Goal: Task Accomplishment & Management: Manage account settings

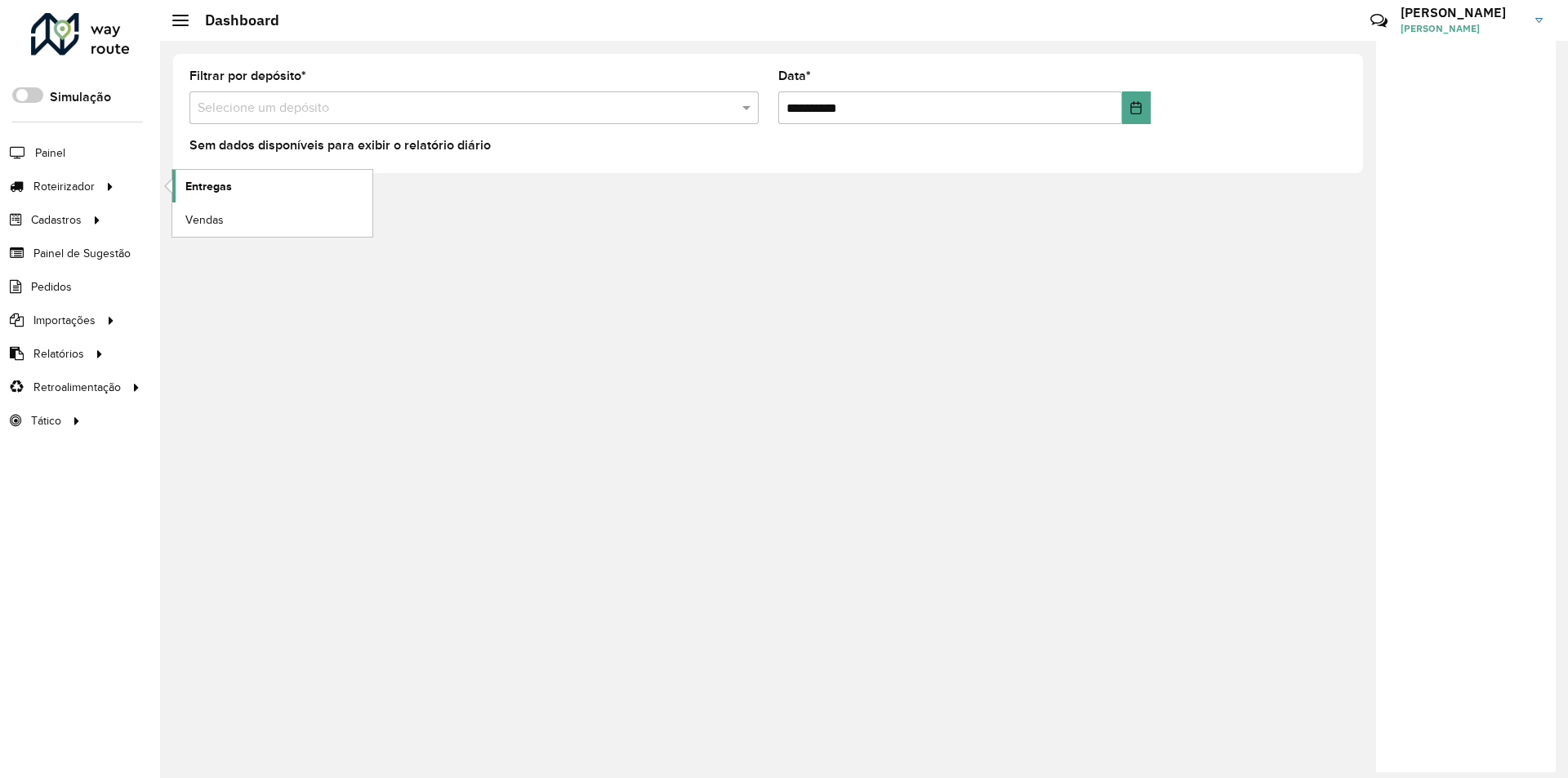
click at [216, 191] on span "Entregas" at bounding box center [208, 186] width 46 height 17
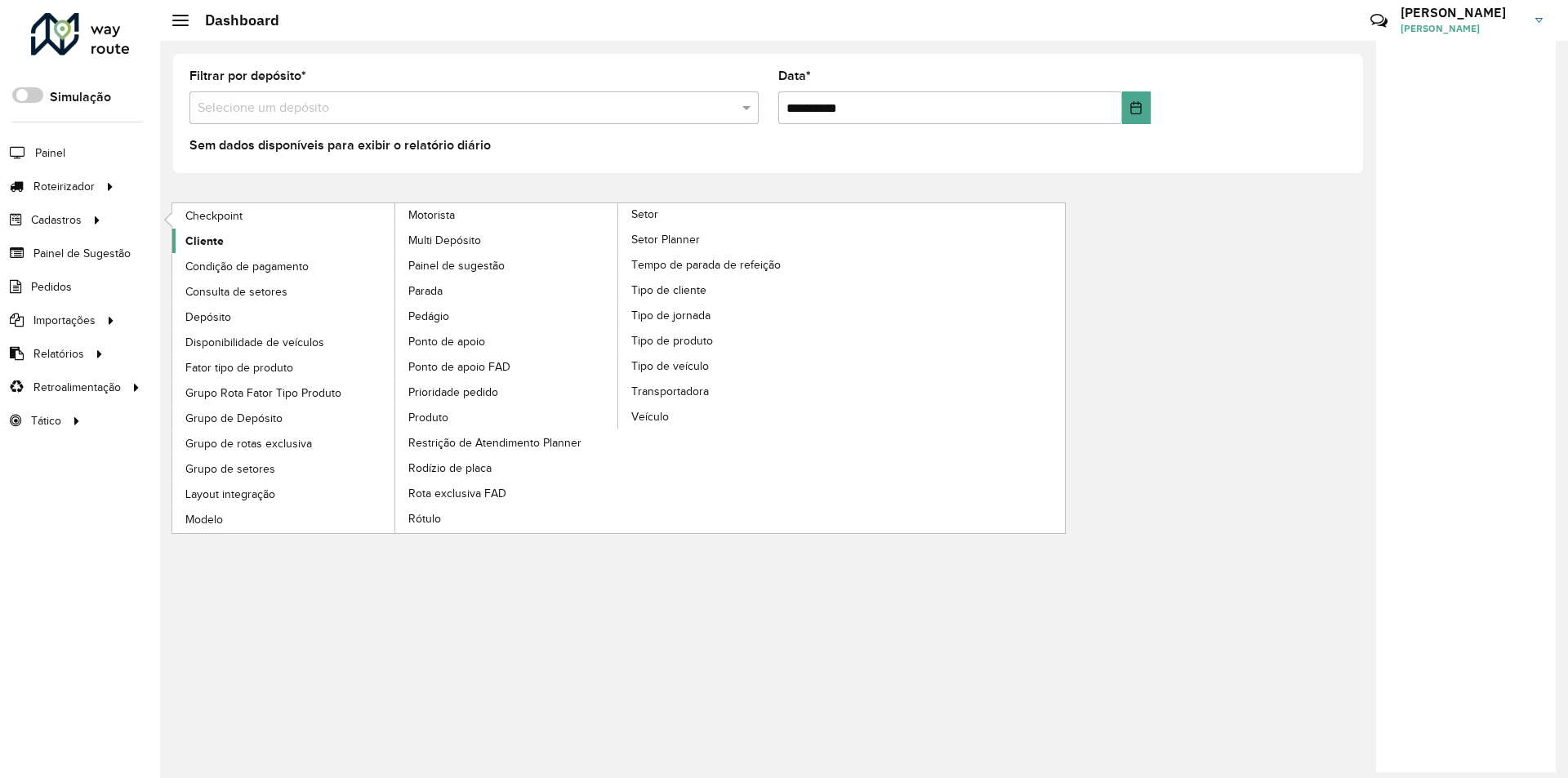
click at [204, 243] on span "Cliente" at bounding box center [204, 241] width 38 height 17
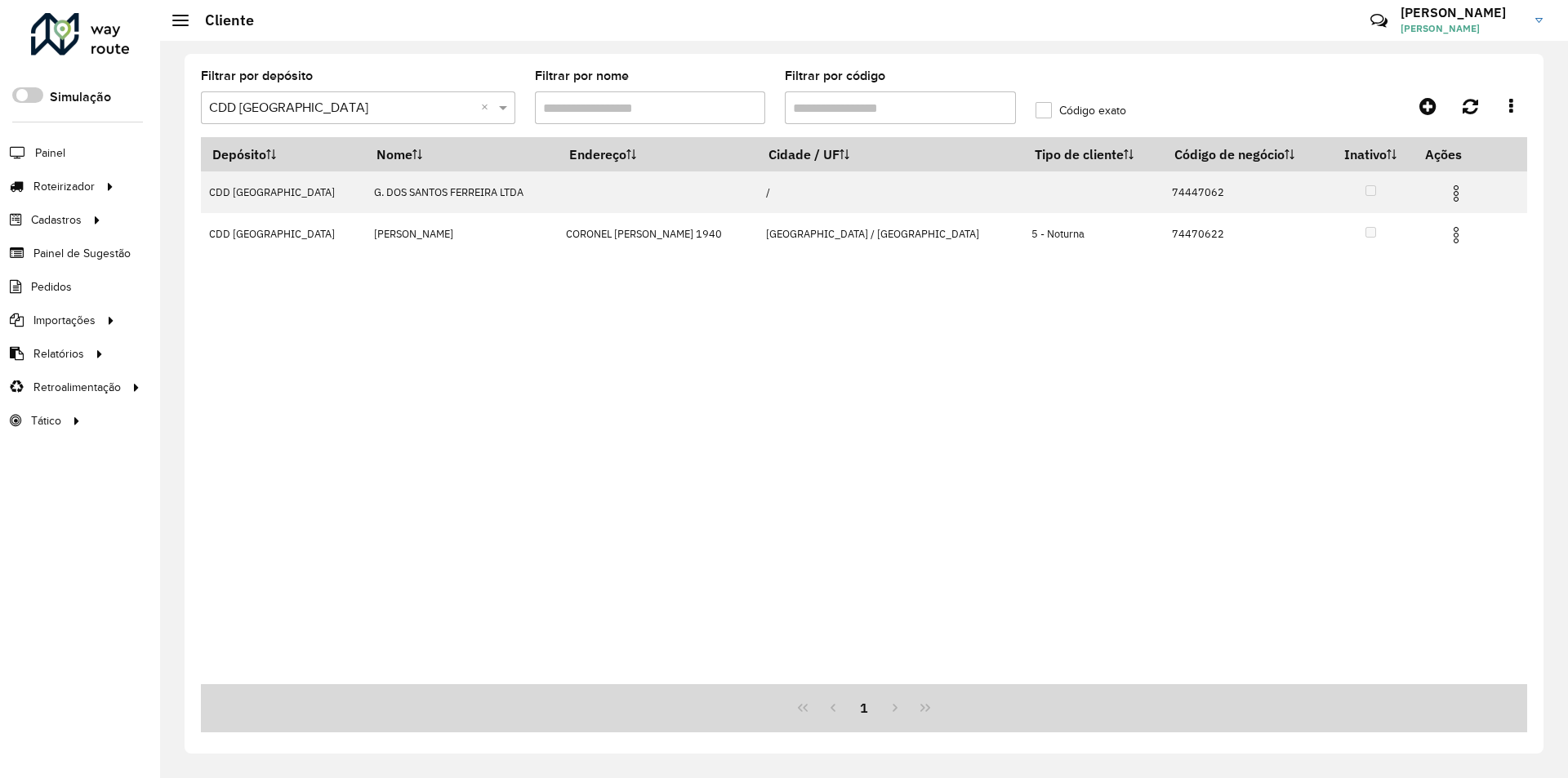
click at [362, 112] on input "text" at bounding box center [341, 108] width 265 height 20
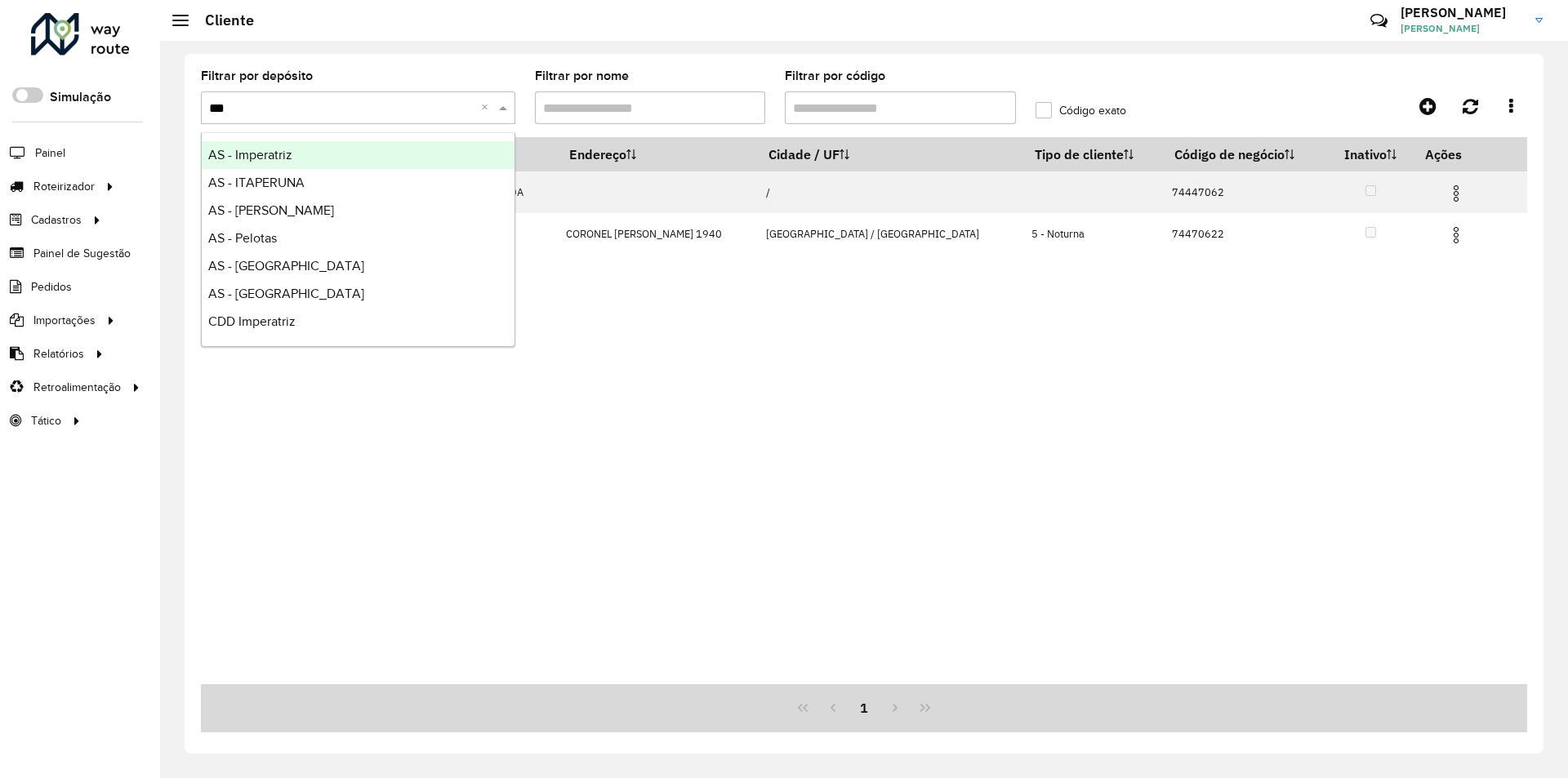
type input "****"
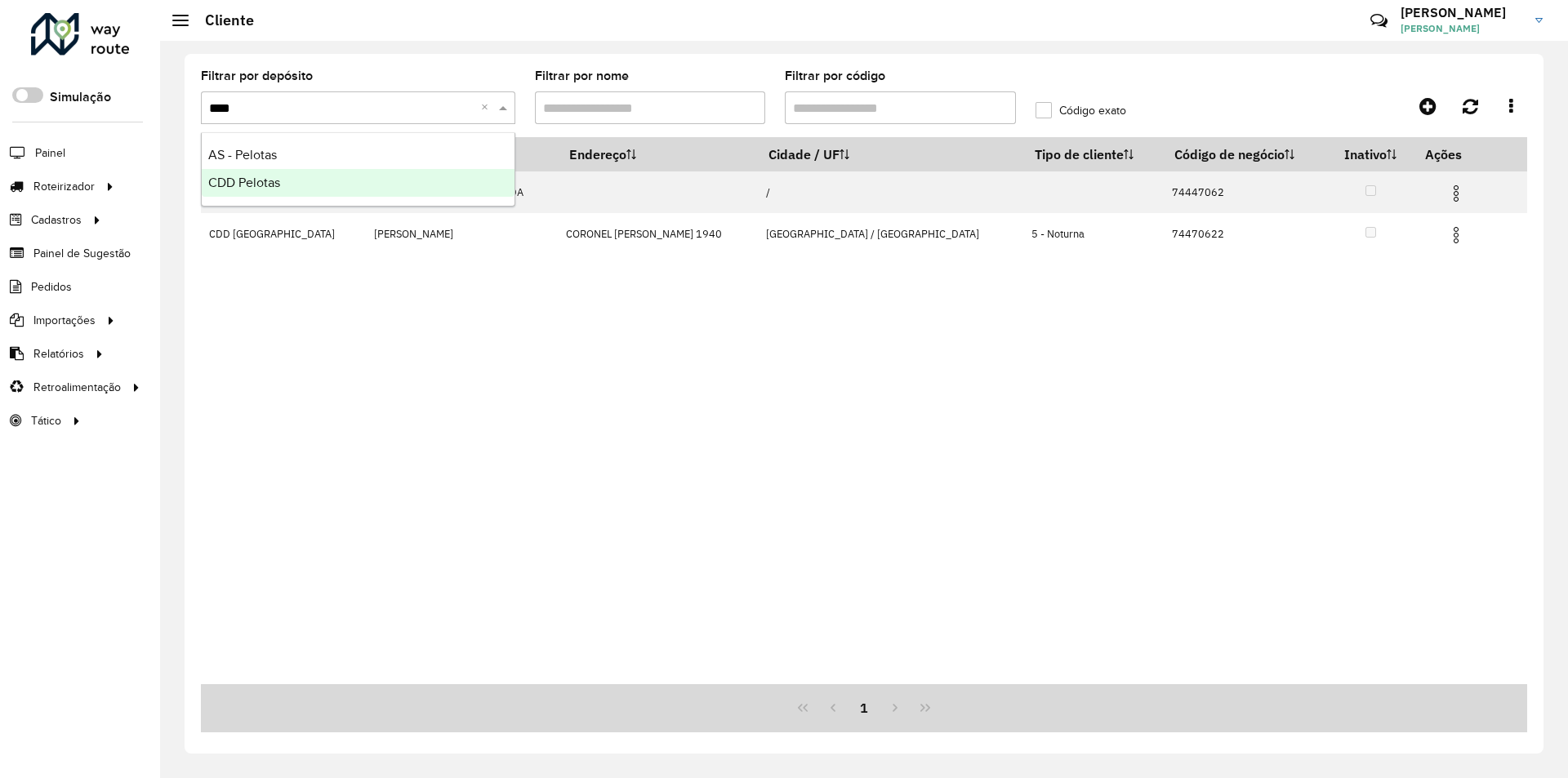
click at [248, 184] on span "CDD Pelotas" at bounding box center [244, 182] width 72 height 14
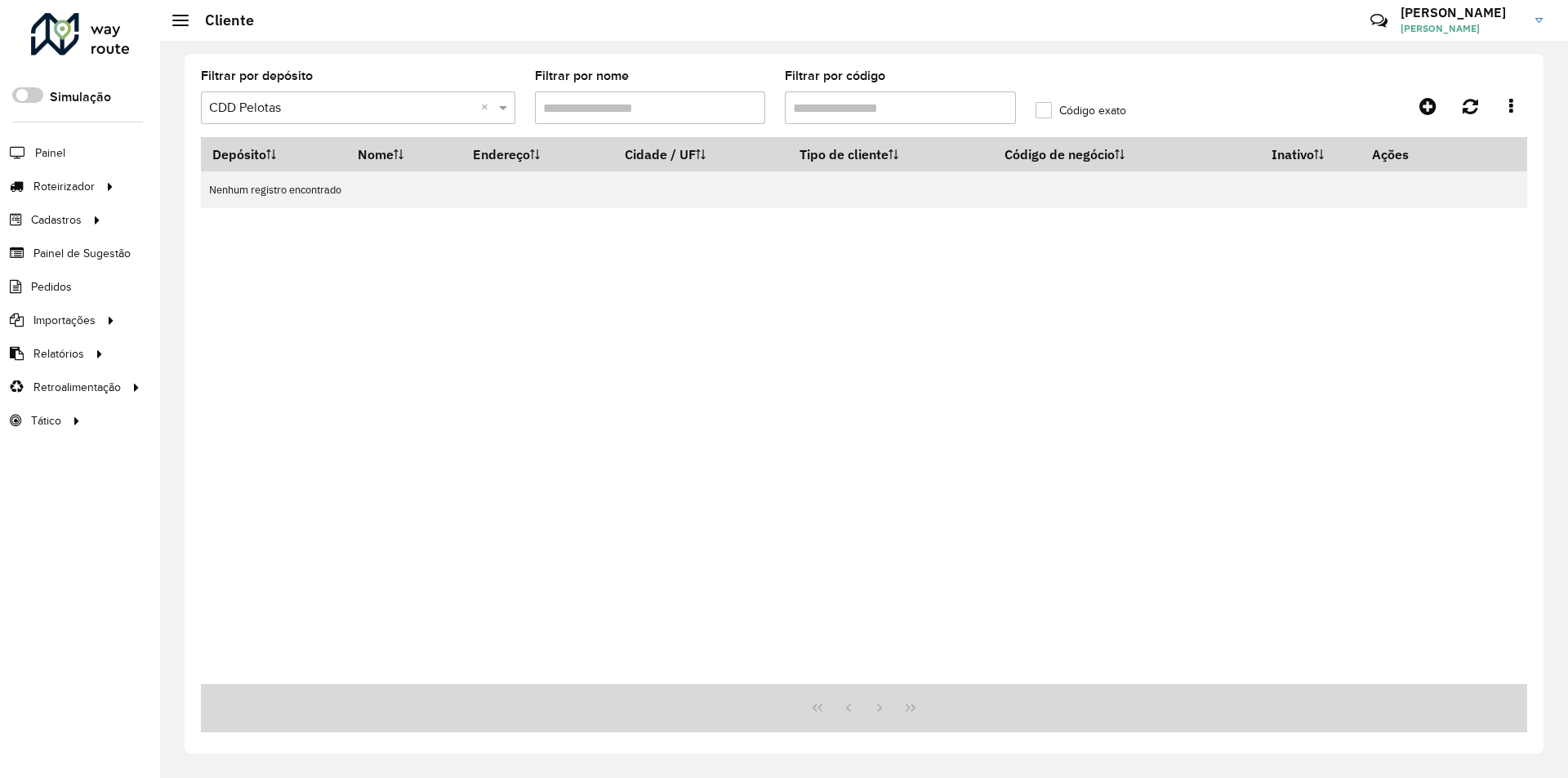
drag, startPoint x: 848, startPoint y: 106, endPoint x: 775, endPoint y: 122, distance: 74.7
click at [775, 122] on formly-field "Filtrar por código" at bounding box center [900, 104] width 250 height 67
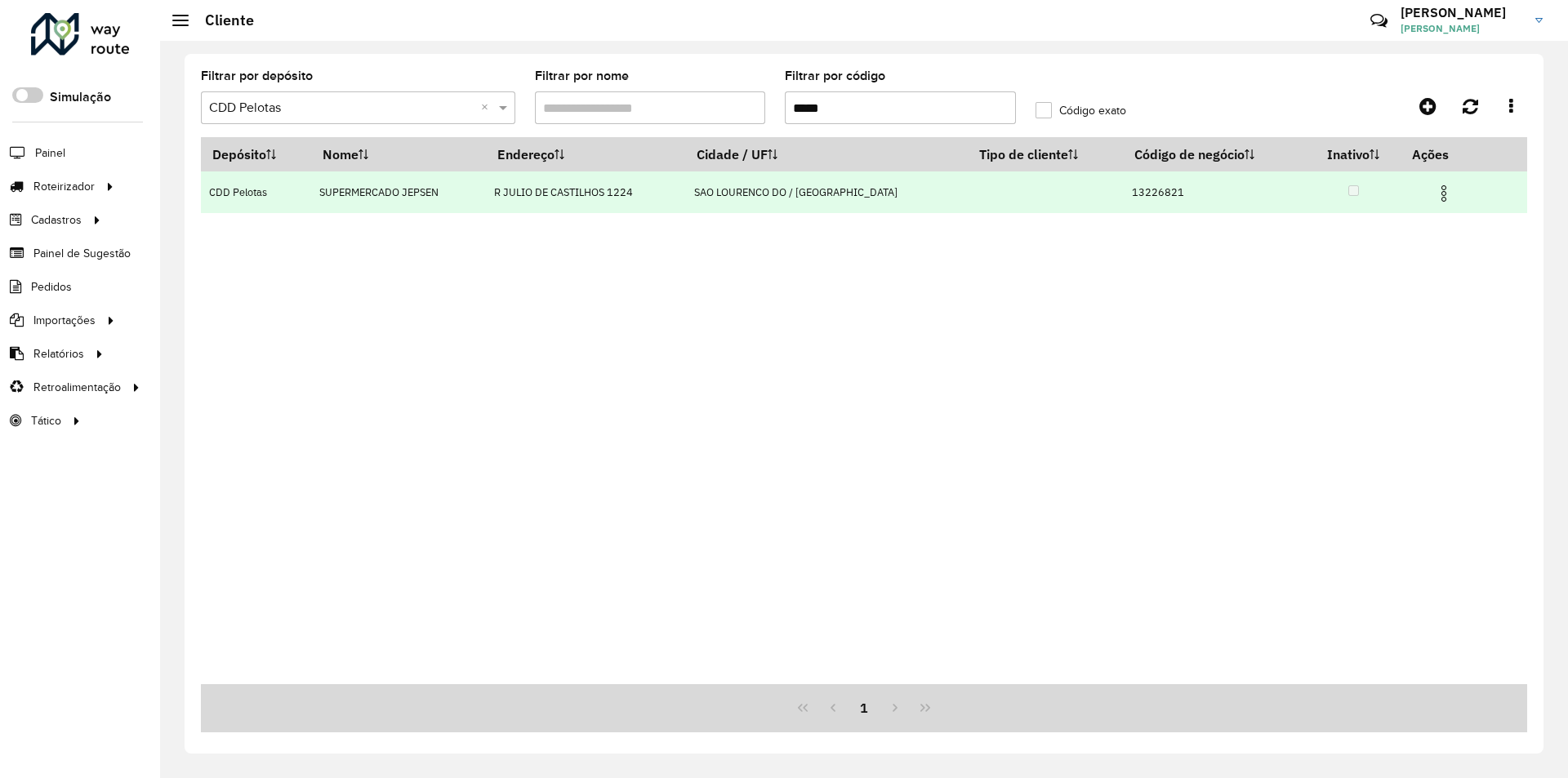
type input "*****"
click at [1434, 186] on img at bounding box center [1444, 193] width 20 height 20
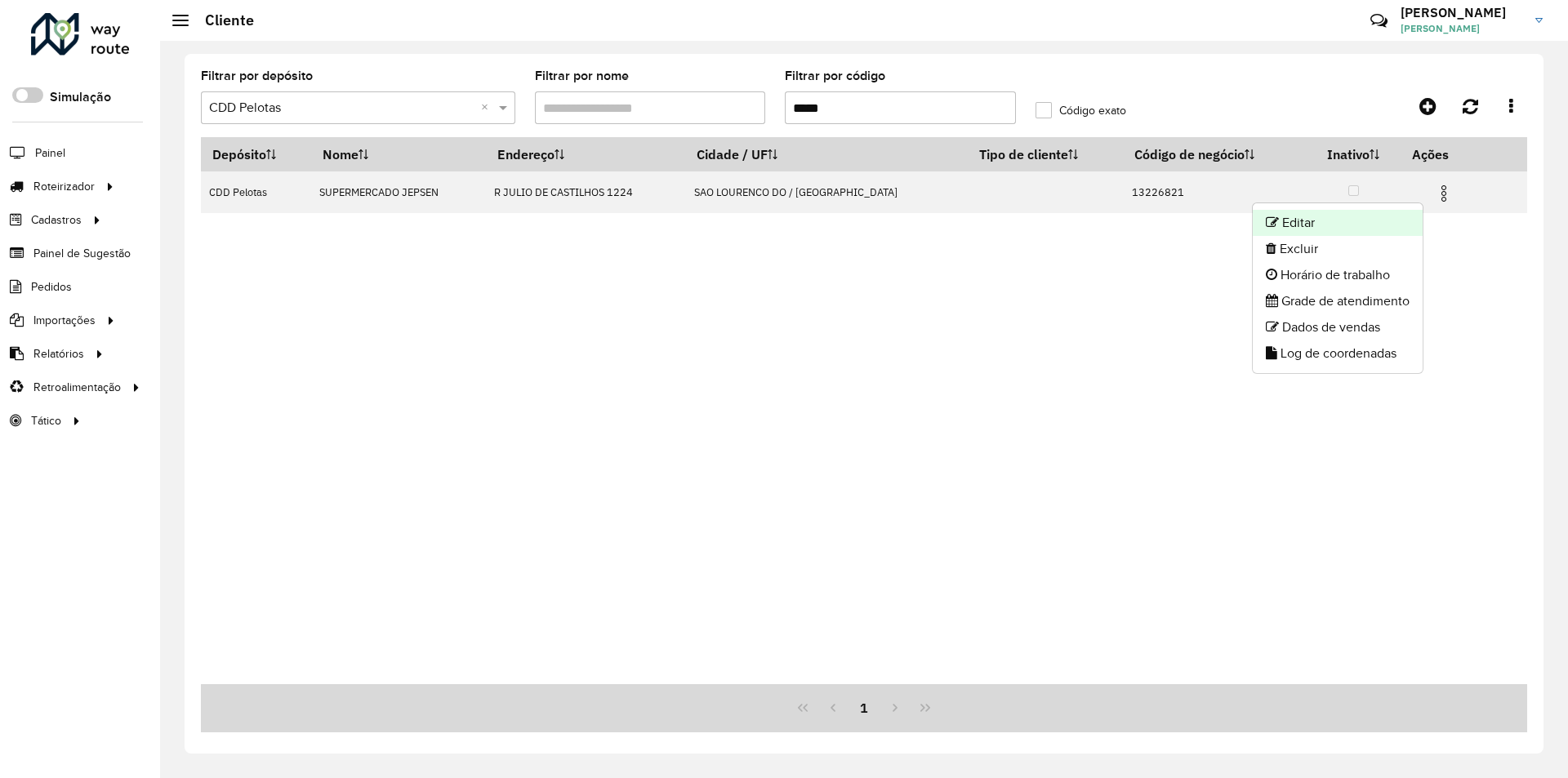
click at [1326, 226] on li "Editar" at bounding box center [1337, 223] width 170 height 26
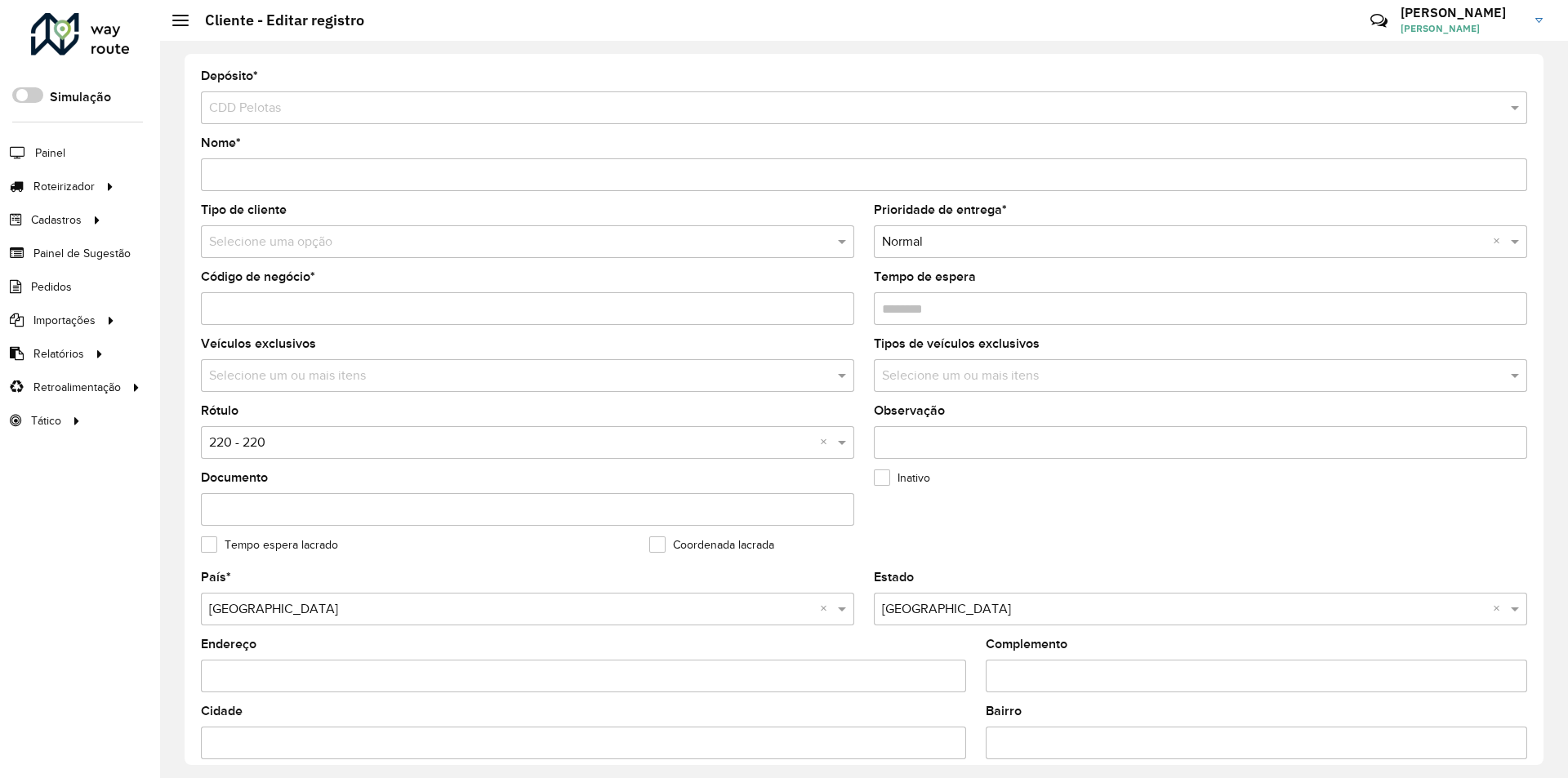
click at [344, 235] on input "text" at bounding box center [511, 243] width 605 height 20
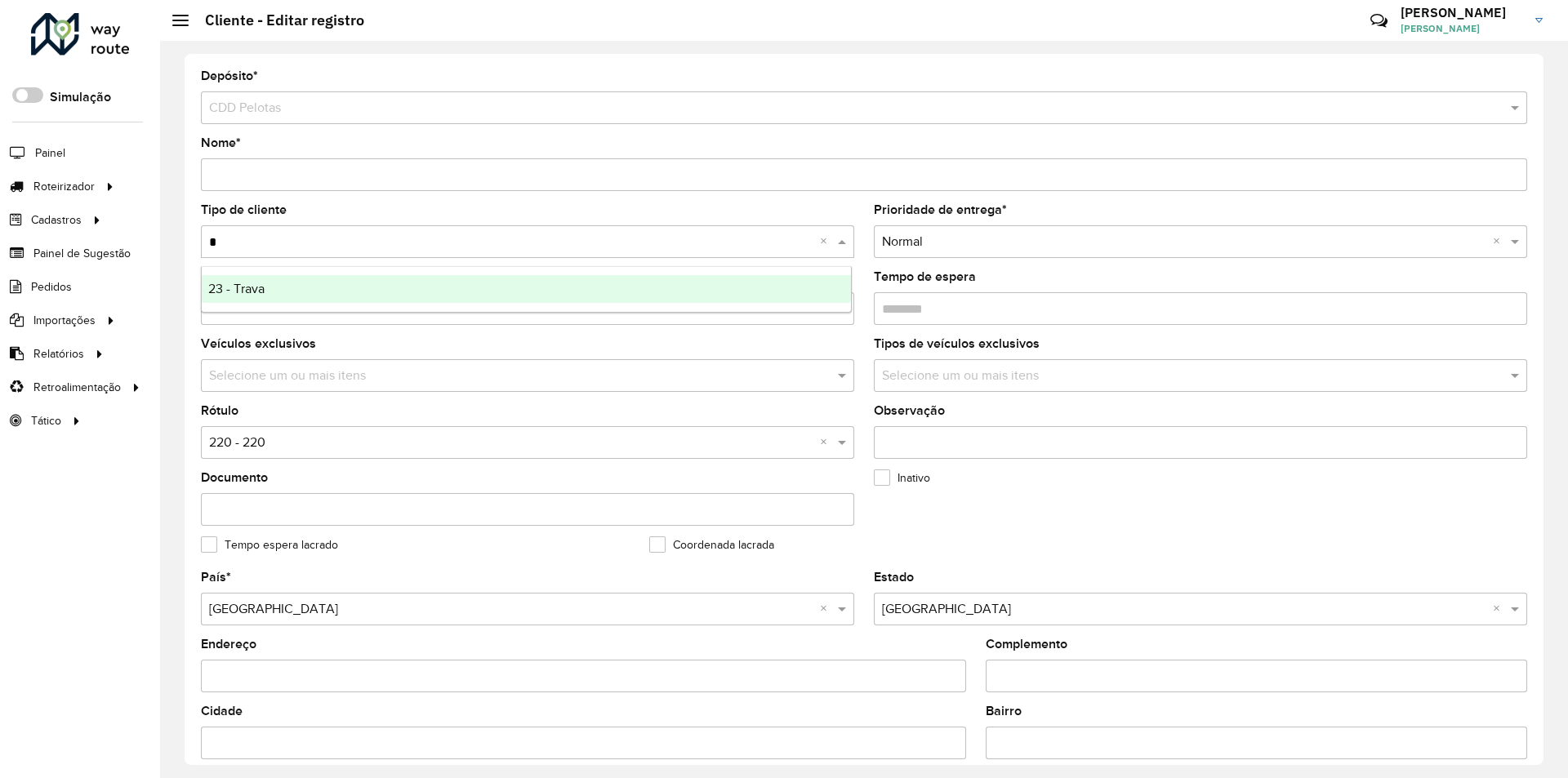
type input "**"
click at [260, 284] on span "23 - Trava" at bounding box center [236, 289] width 56 height 14
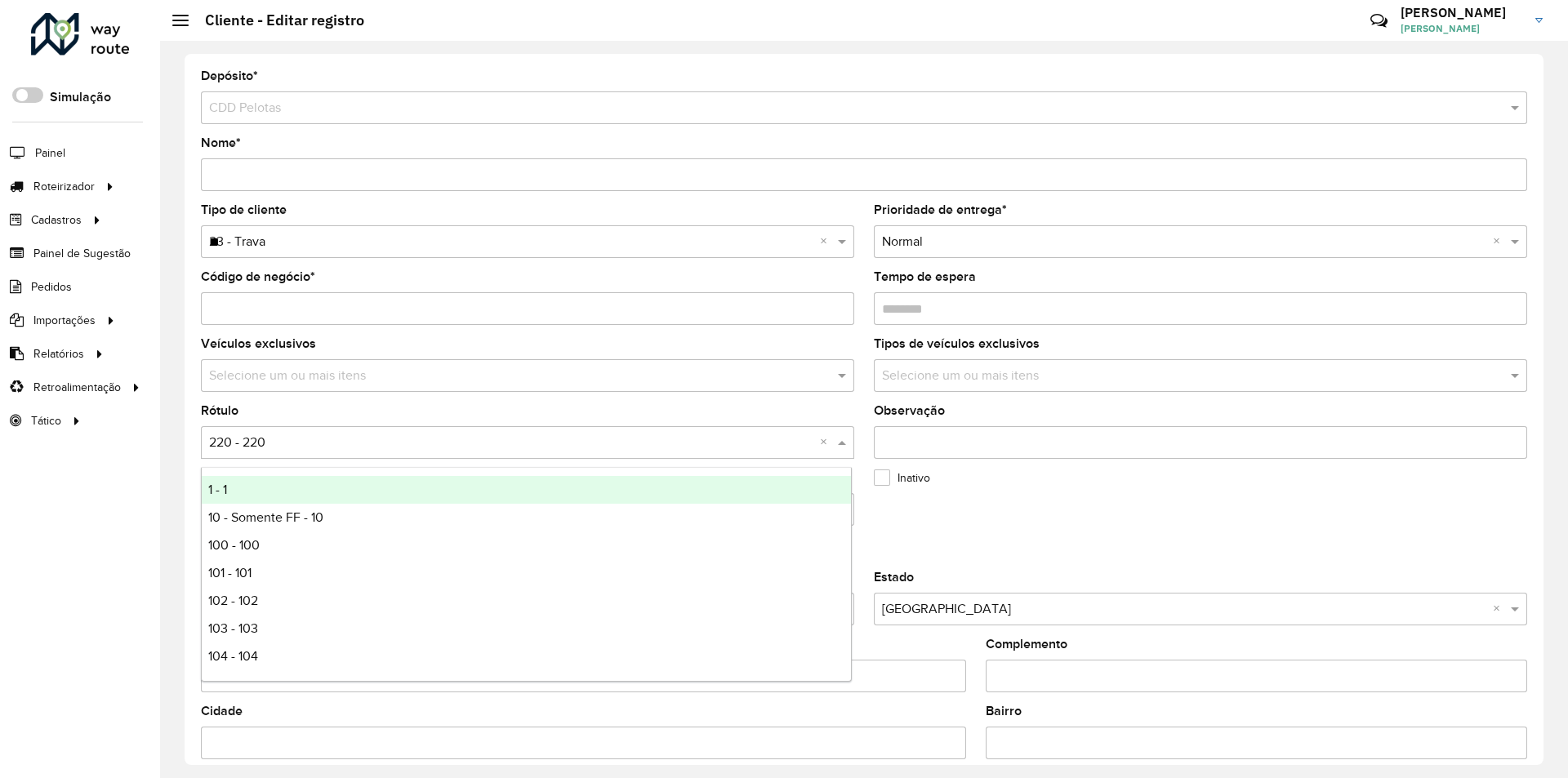
click at [288, 445] on input "text" at bounding box center [511, 444] width 605 height 20
type input "**"
click at [263, 496] on div "23 - 23" at bounding box center [527, 490] width 649 height 28
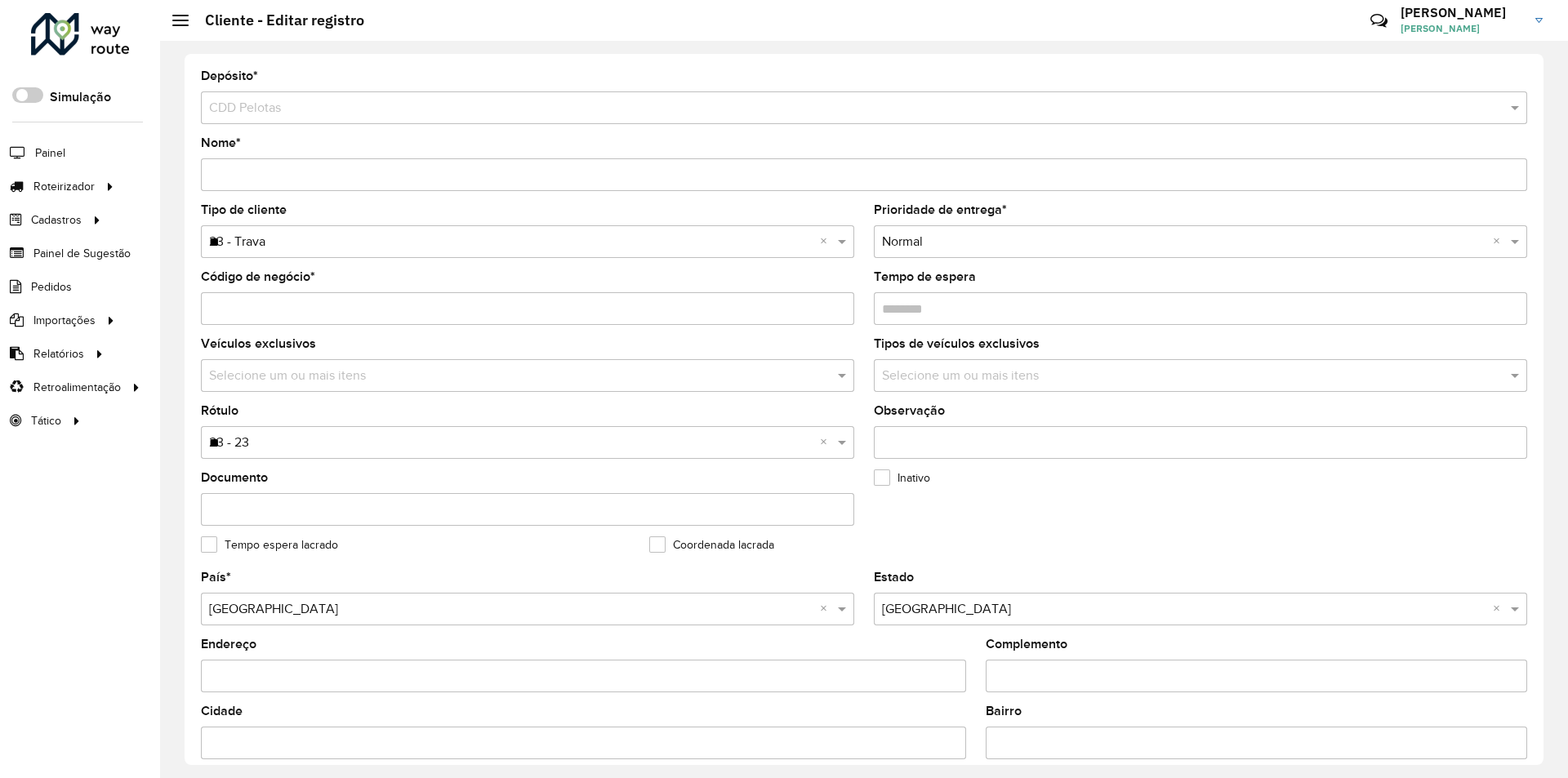
drag, startPoint x: 1537, startPoint y: 455, endPoint x: 1548, endPoint y: 553, distance: 98.6
click at [1548, 562] on div "Depósito * Selecione um depósito × CDD Pelotas Nome * Tipo de cliente Selecione…" at bounding box center [864, 409] width 1408 height 738
drag, startPoint x: 1537, startPoint y: 460, endPoint x: 1541, endPoint y: 489, distance: 29.3
click at [1541, 493] on div "Depósito * Selecione um depósito × CDD Pelotas Nome * Tipo de cliente Selecione…" at bounding box center [864, 409] width 1359 height 711
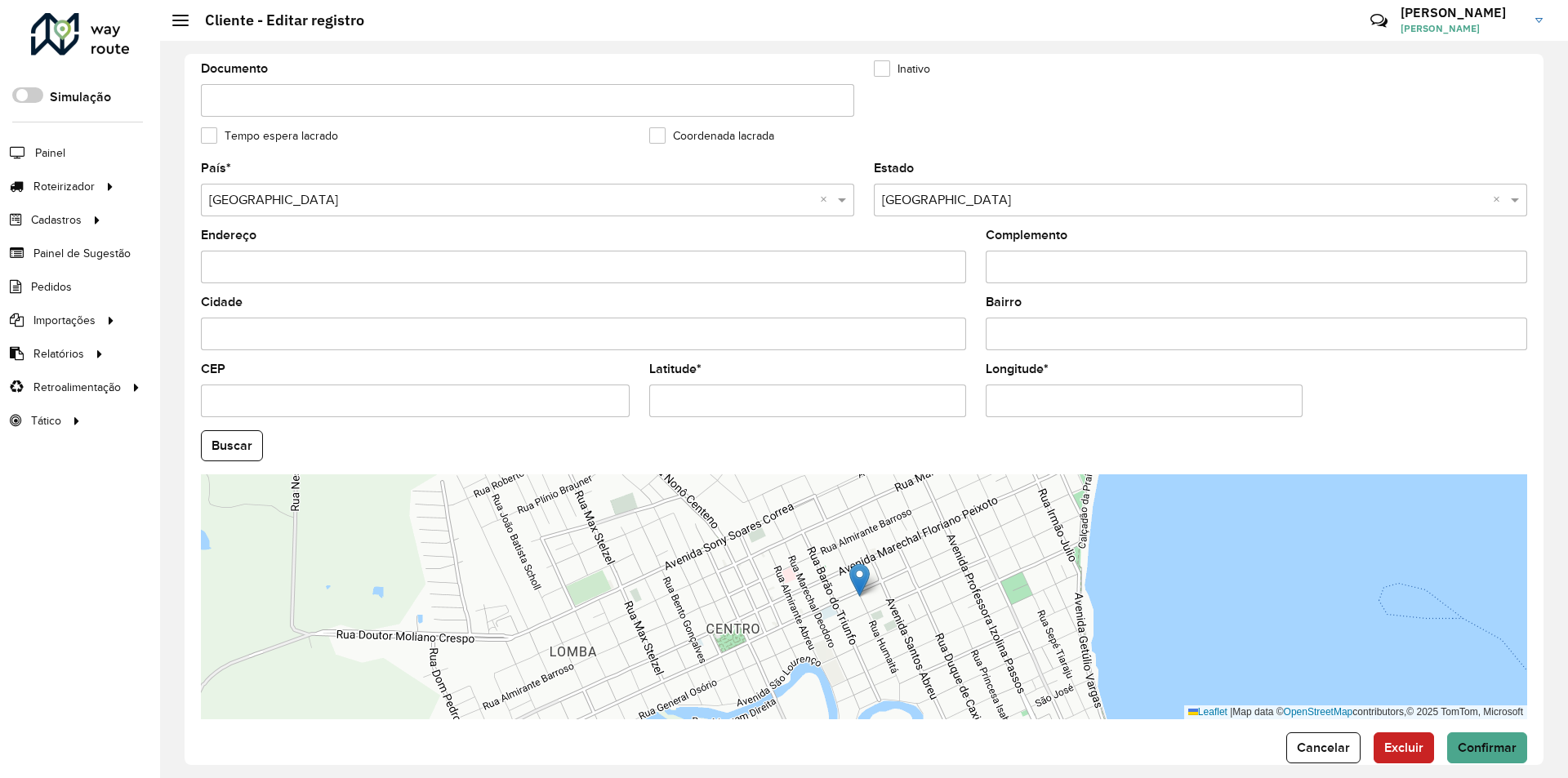
scroll to position [437, 0]
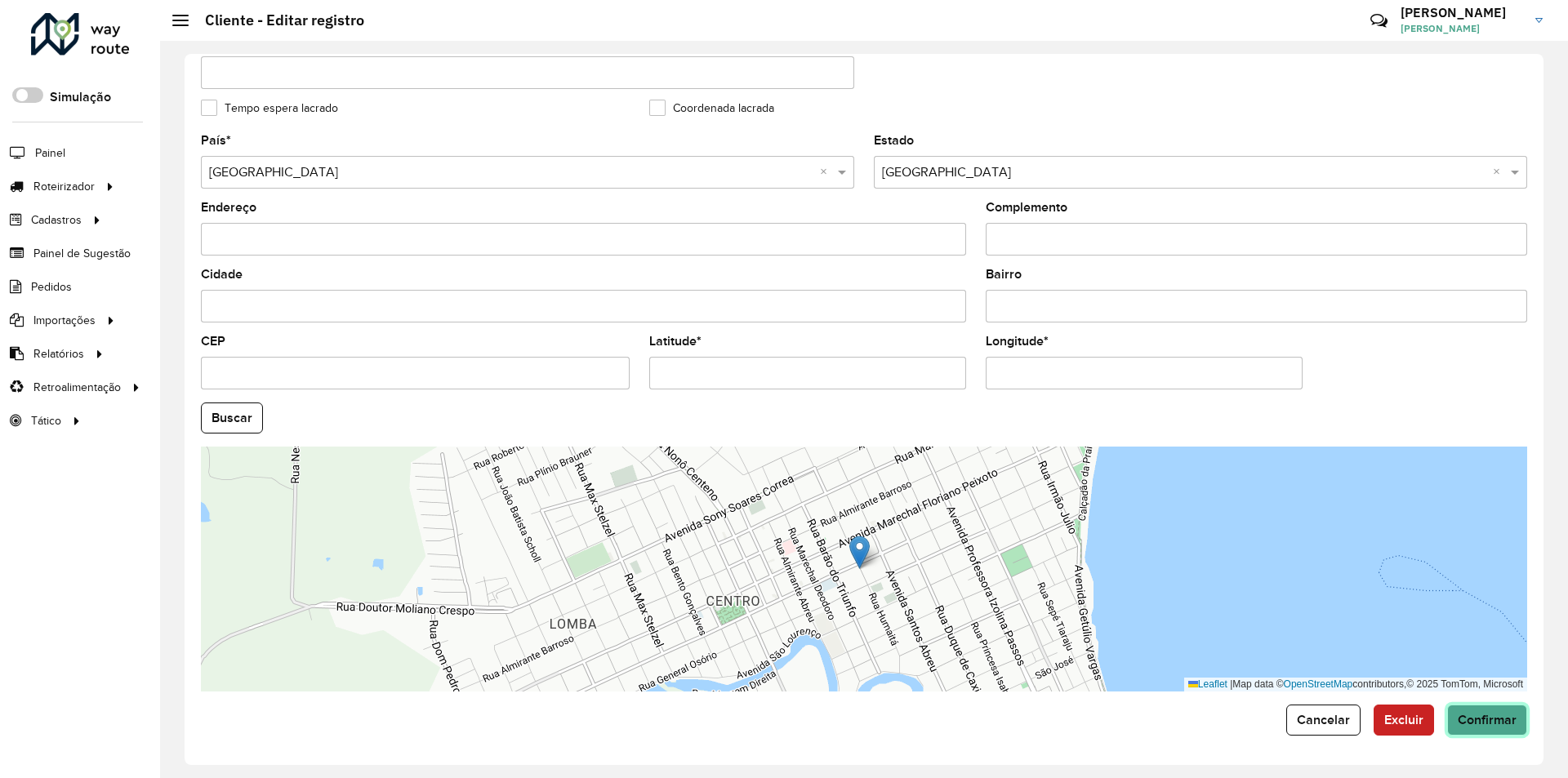
drag, startPoint x: 1486, startPoint y: 713, endPoint x: 1503, endPoint y: 717, distance: 17.5
click at [1487, 713] on span "Confirmar" at bounding box center [1487, 720] width 59 height 14
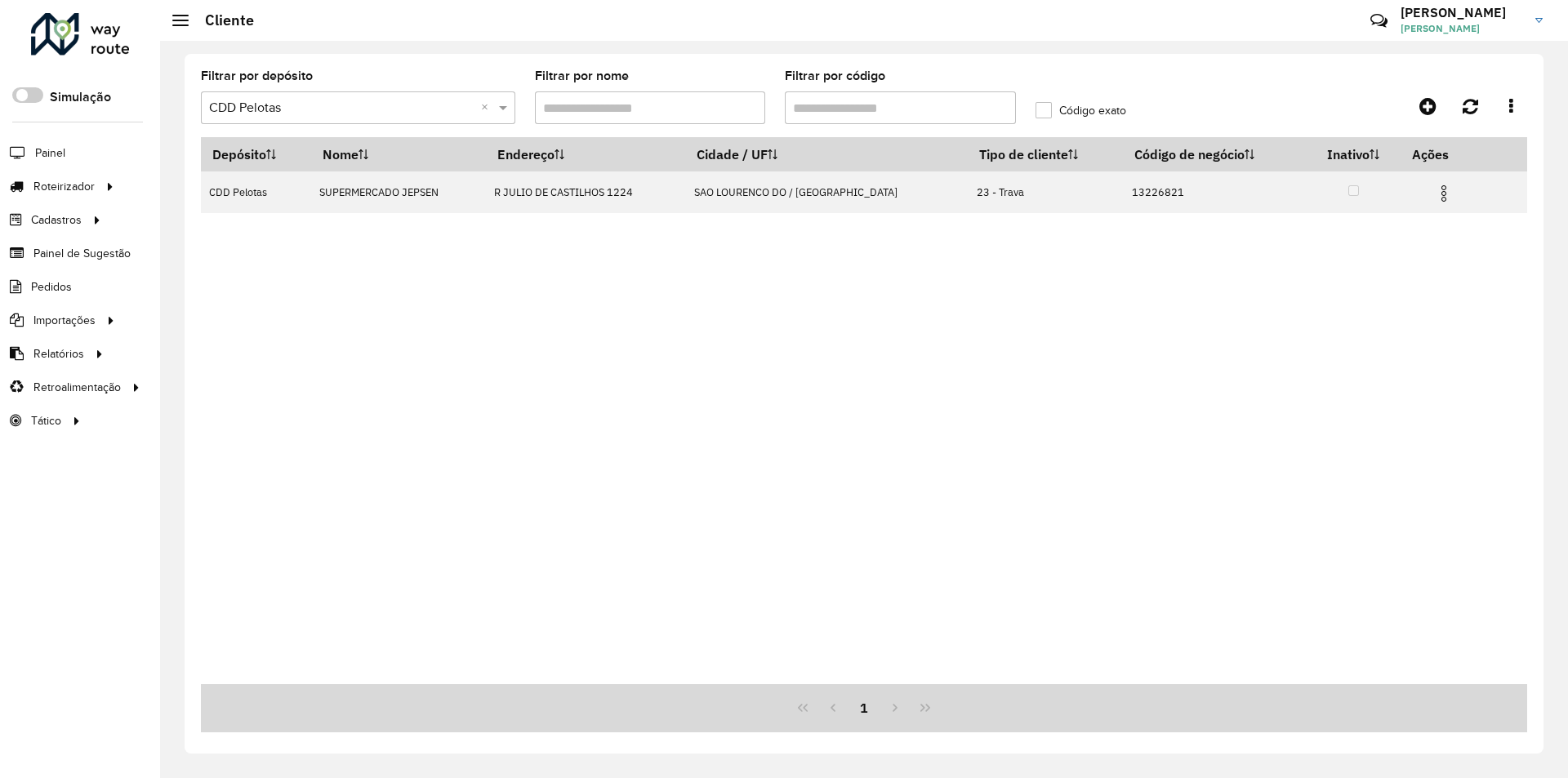
drag, startPoint x: 851, startPoint y: 101, endPoint x: 762, endPoint y: 102, distance: 89.0
click at [762, 102] on formly-group "Filtrar por depósito Selecione um depósito × CDD Pelotas × Filtrar por nome Fil…" at bounding box center [691, 104] width 1001 height 67
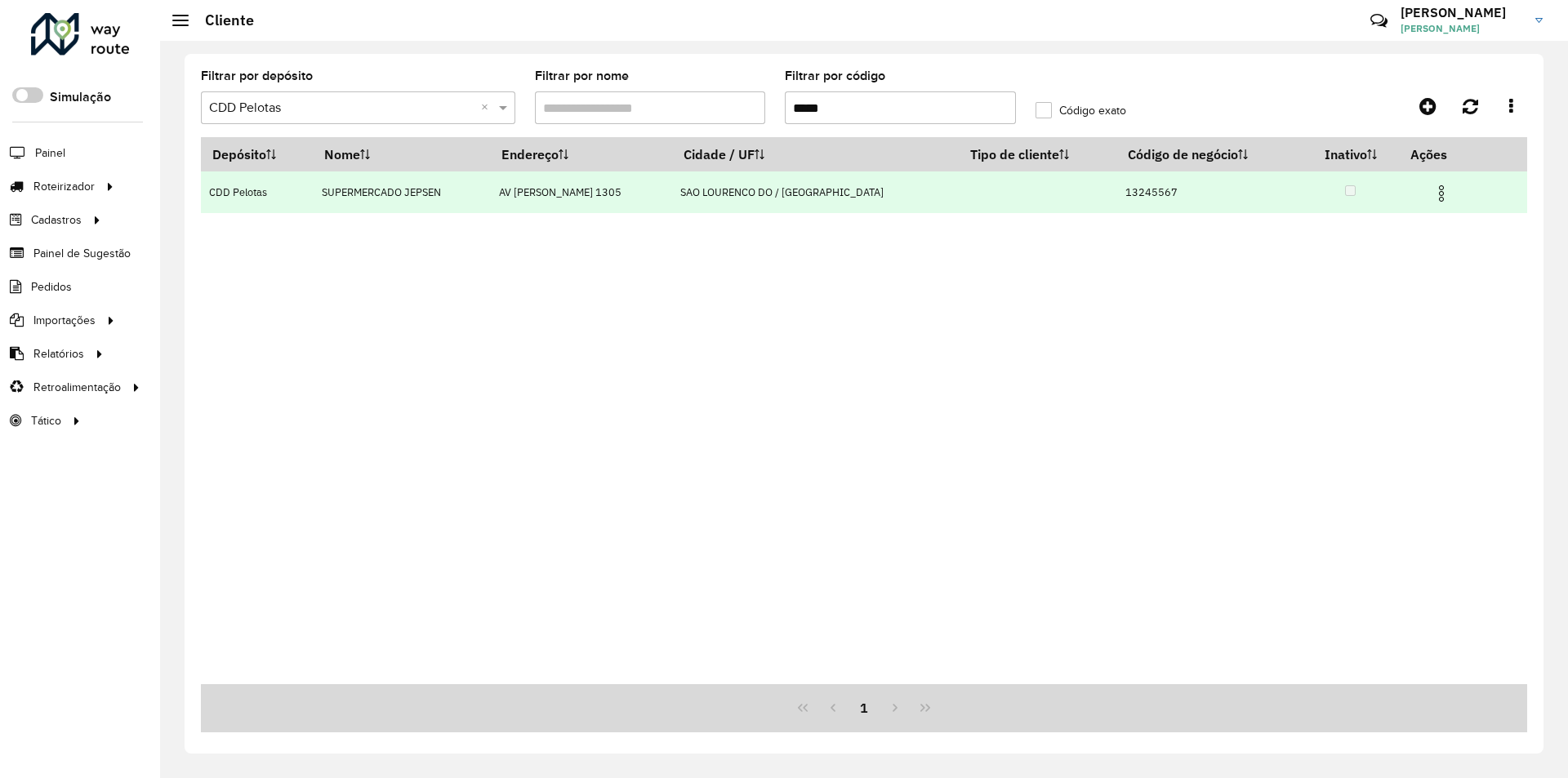
type input "*****"
click at [1433, 190] on img at bounding box center [1442, 193] width 20 height 20
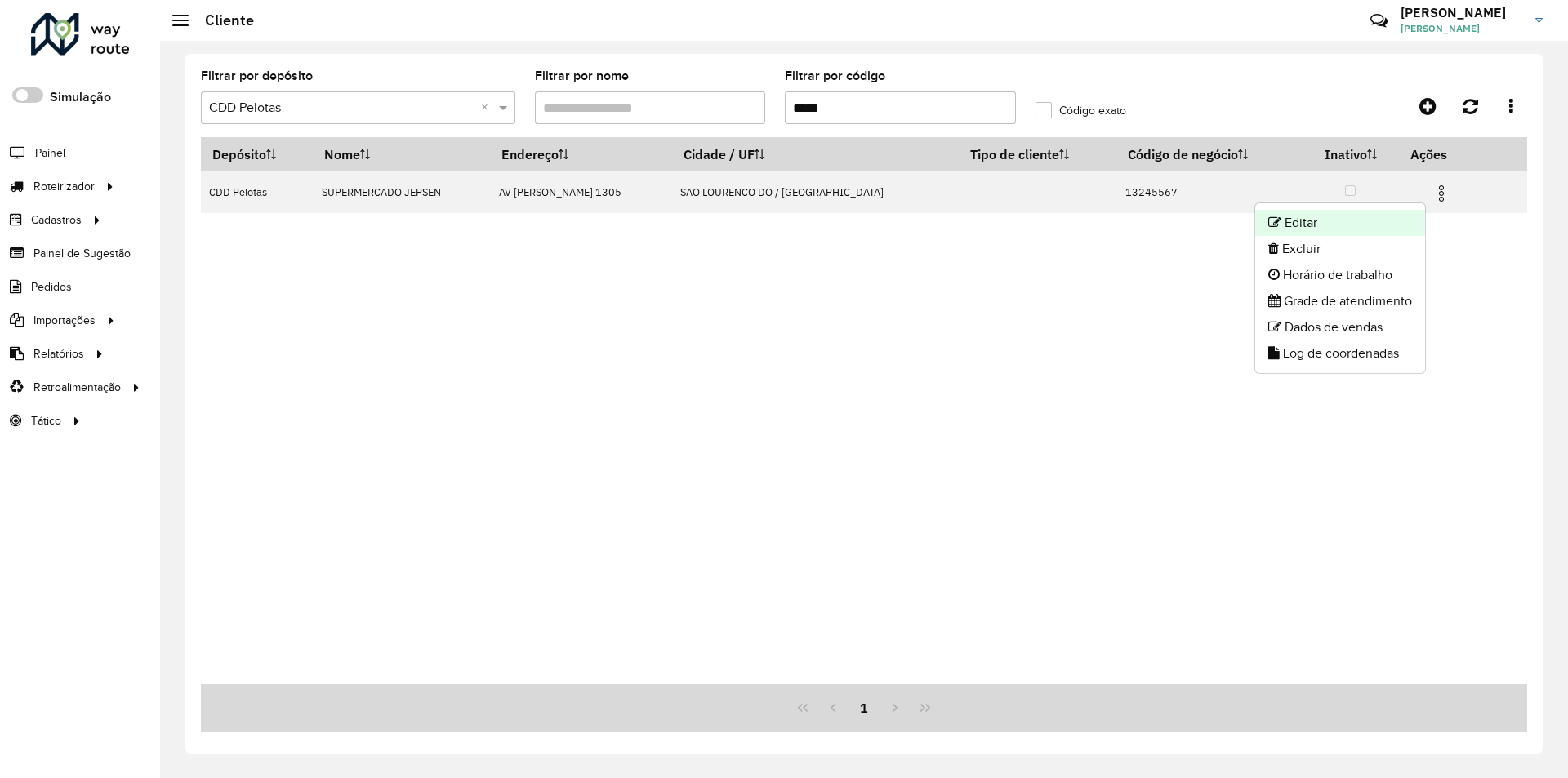
click at [1297, 225] on li "Editar" at bounding box center [1340, 223] width 170 height 26
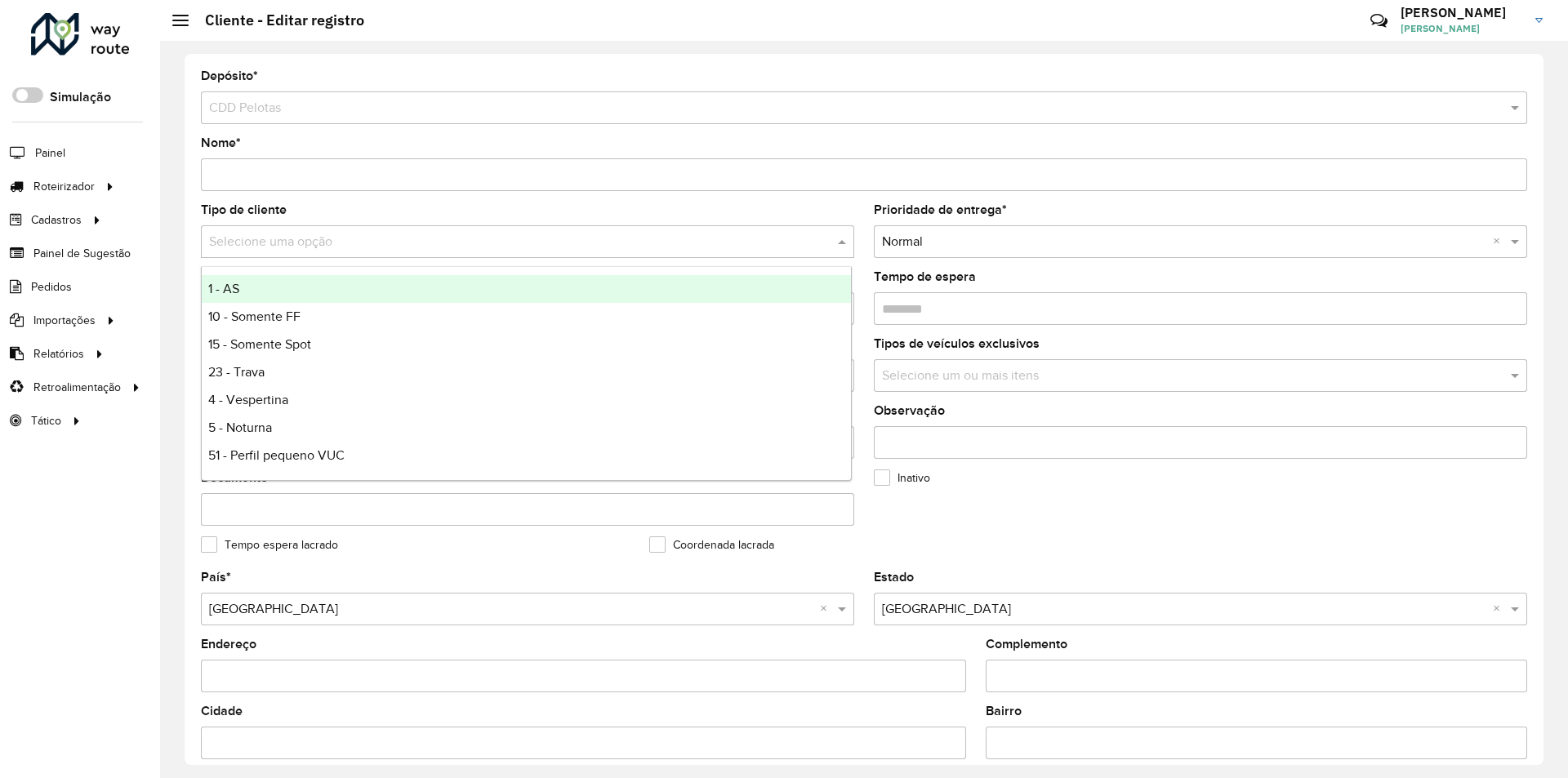
click at [305, 244] on input "text" at bounding box center [511, 243] width 605 height 20
type input "**"
click at [249, 289] on span "23 - Trava" at bounding box center [236, 289] width 56 height 14
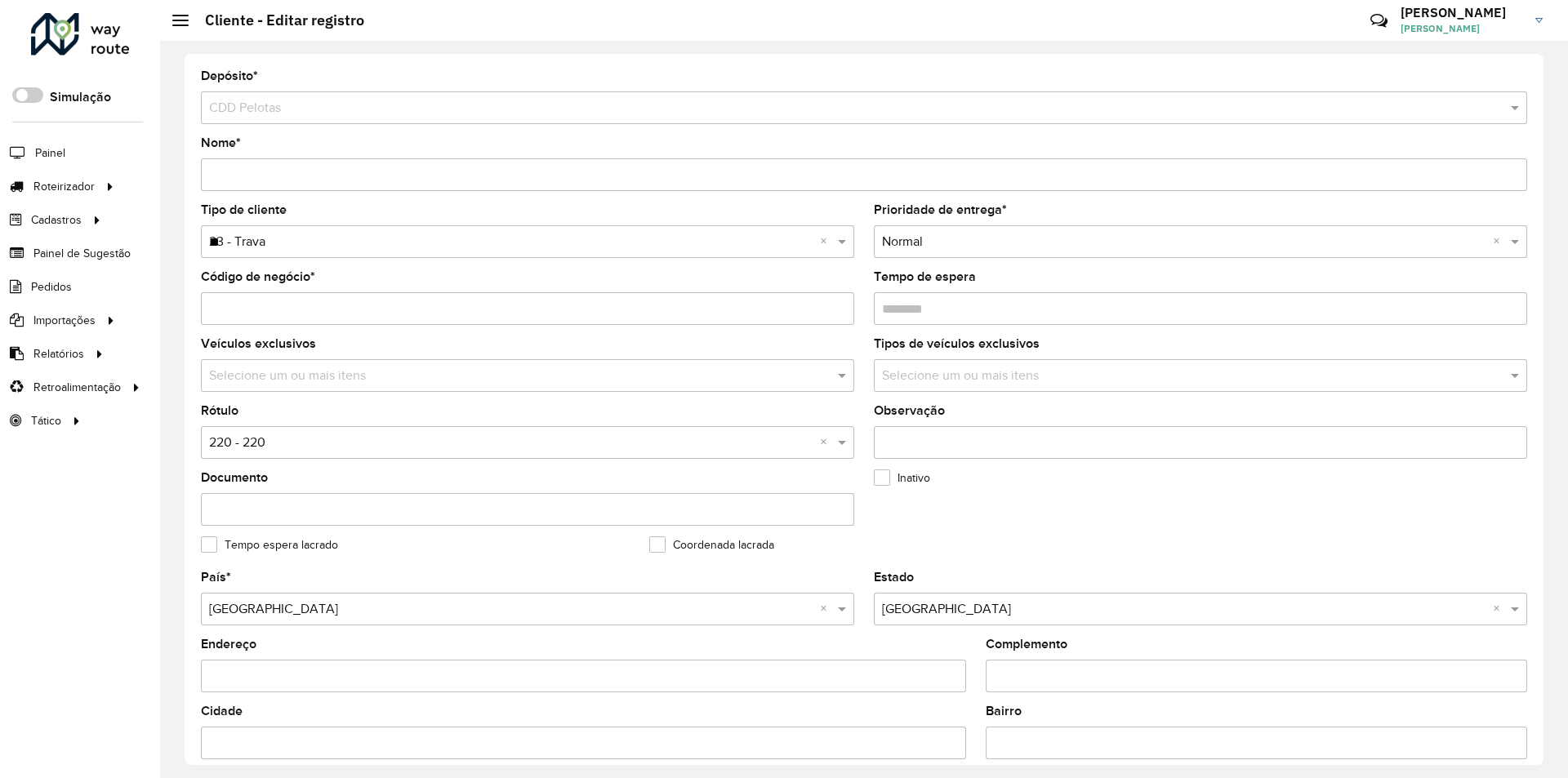
click at [478, 435] on input "text" at bounding box center [511, 444] width 605 height 20
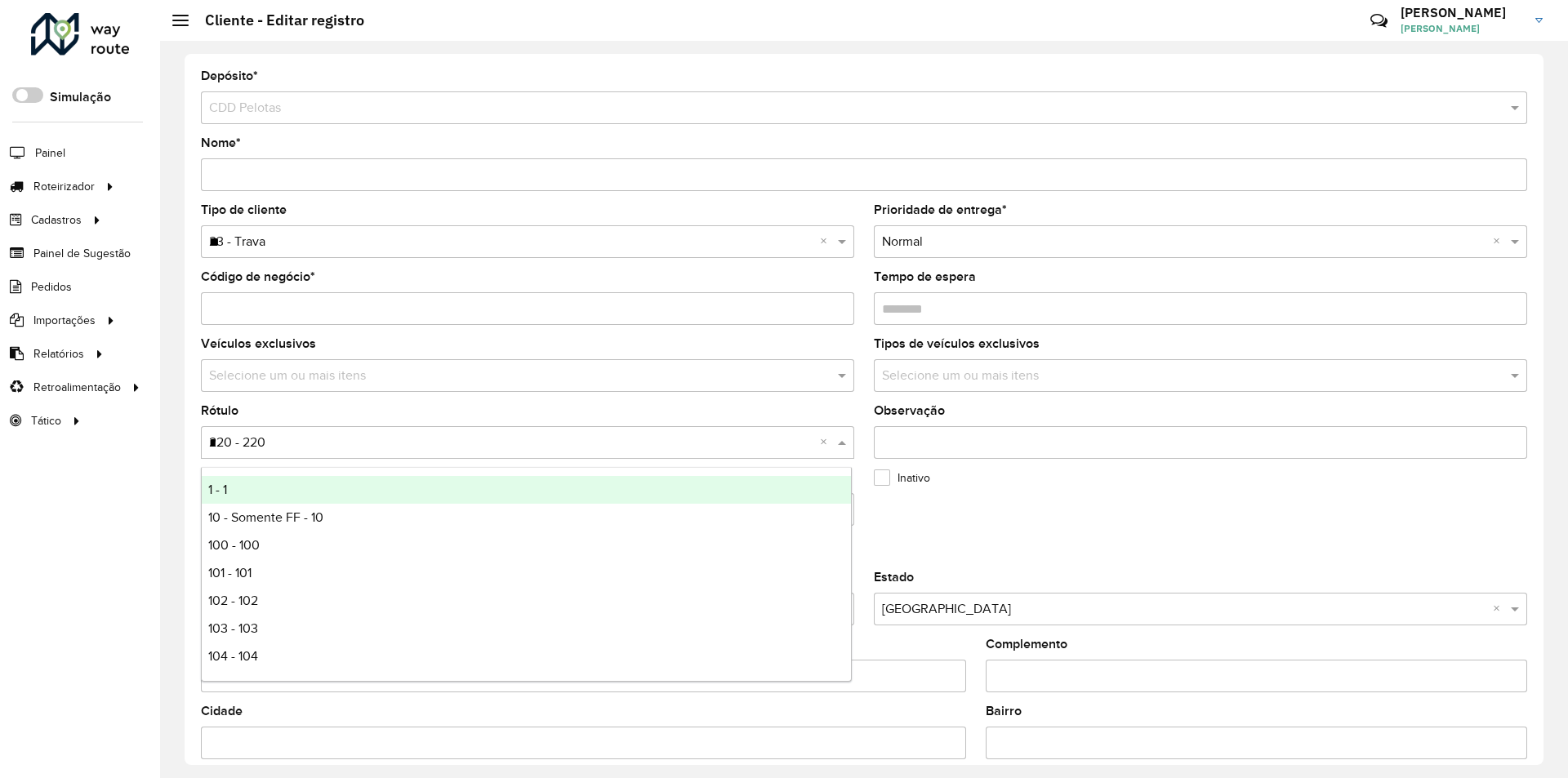
type input "**"
drag, startPoint x: 277, startPoint y: 489, endPoint x: 324, endPoint y: 485, distance: 47.2
click at [276, 488] on div "23 - 23" at bounding box center [527, 490] width 649 height 28
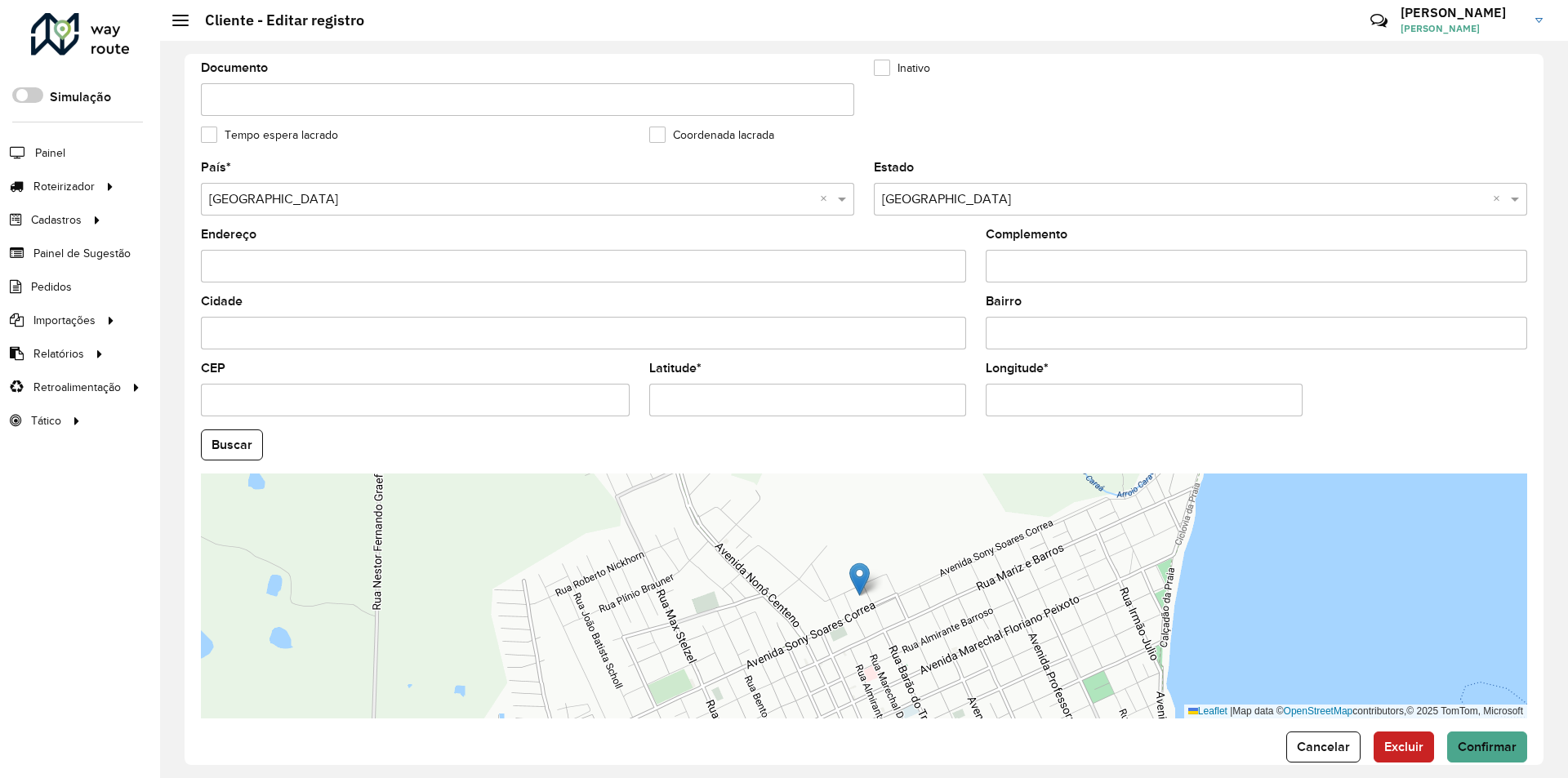
scroll to position [437, 0]
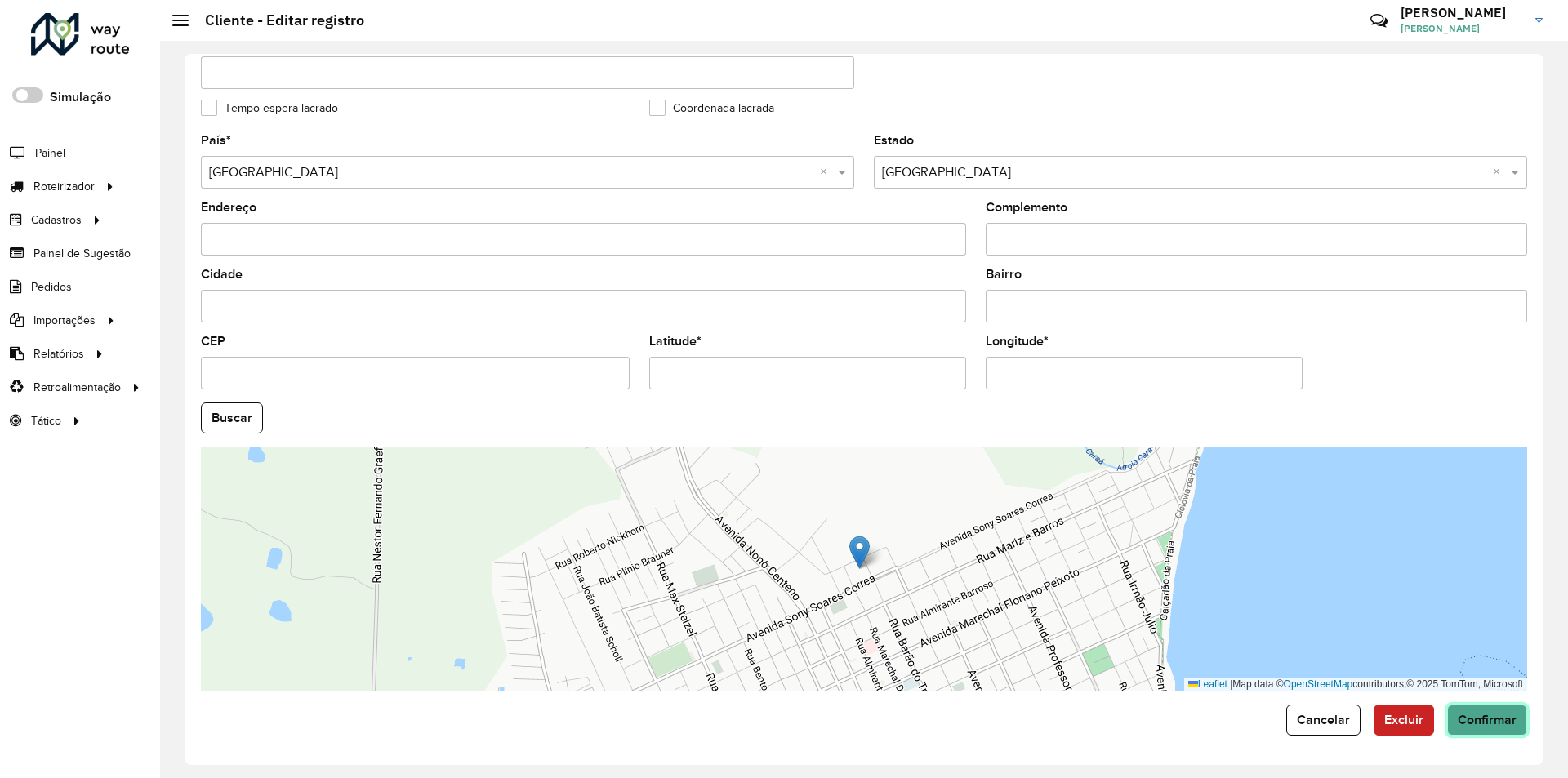
click at [1502, 720] on span "Confirmar" at bounding box center [1487, 720] width 59 height 14
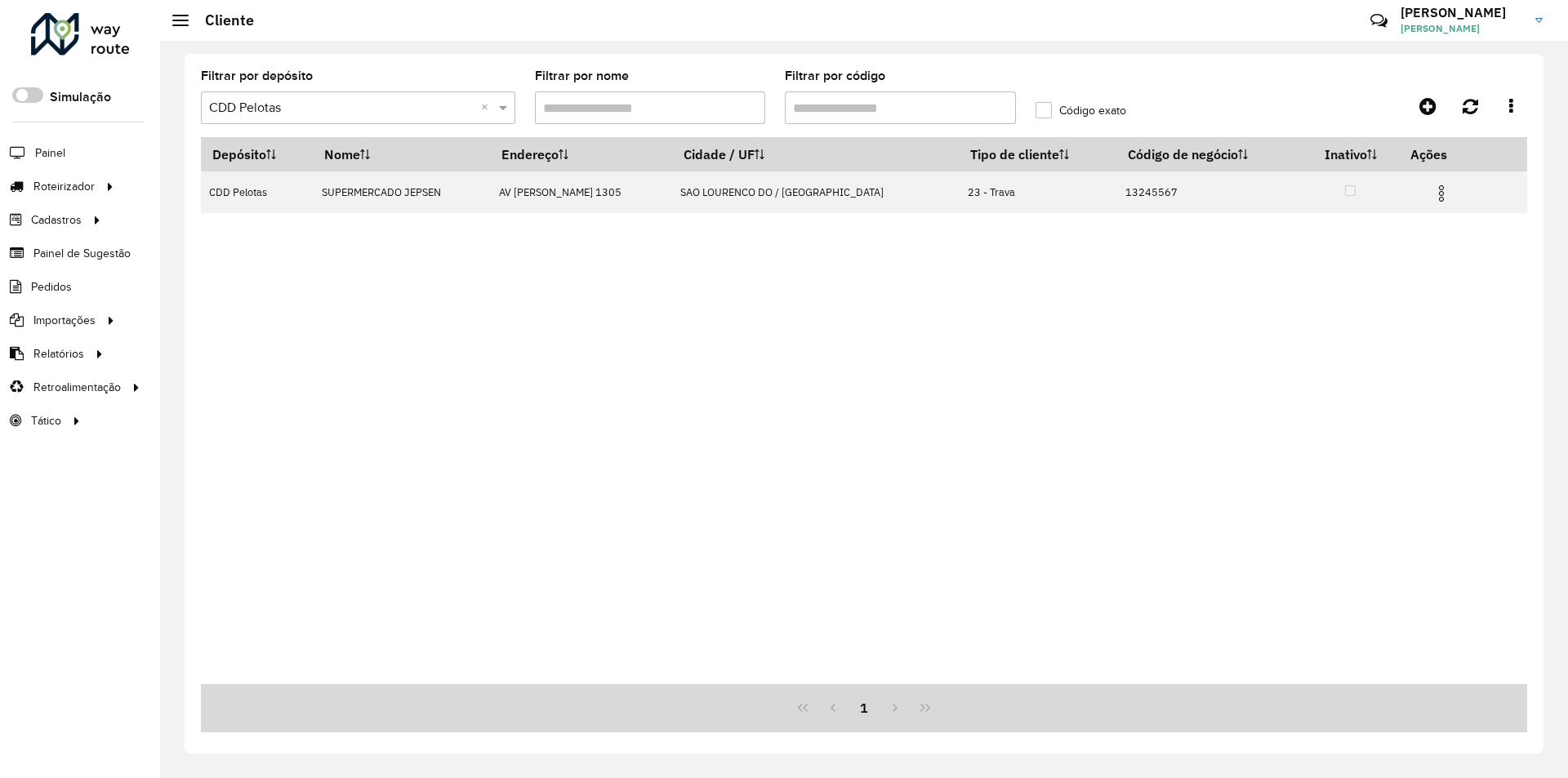
click at [114, 45] on div at bounding box center [80, 34] width 99 height 42
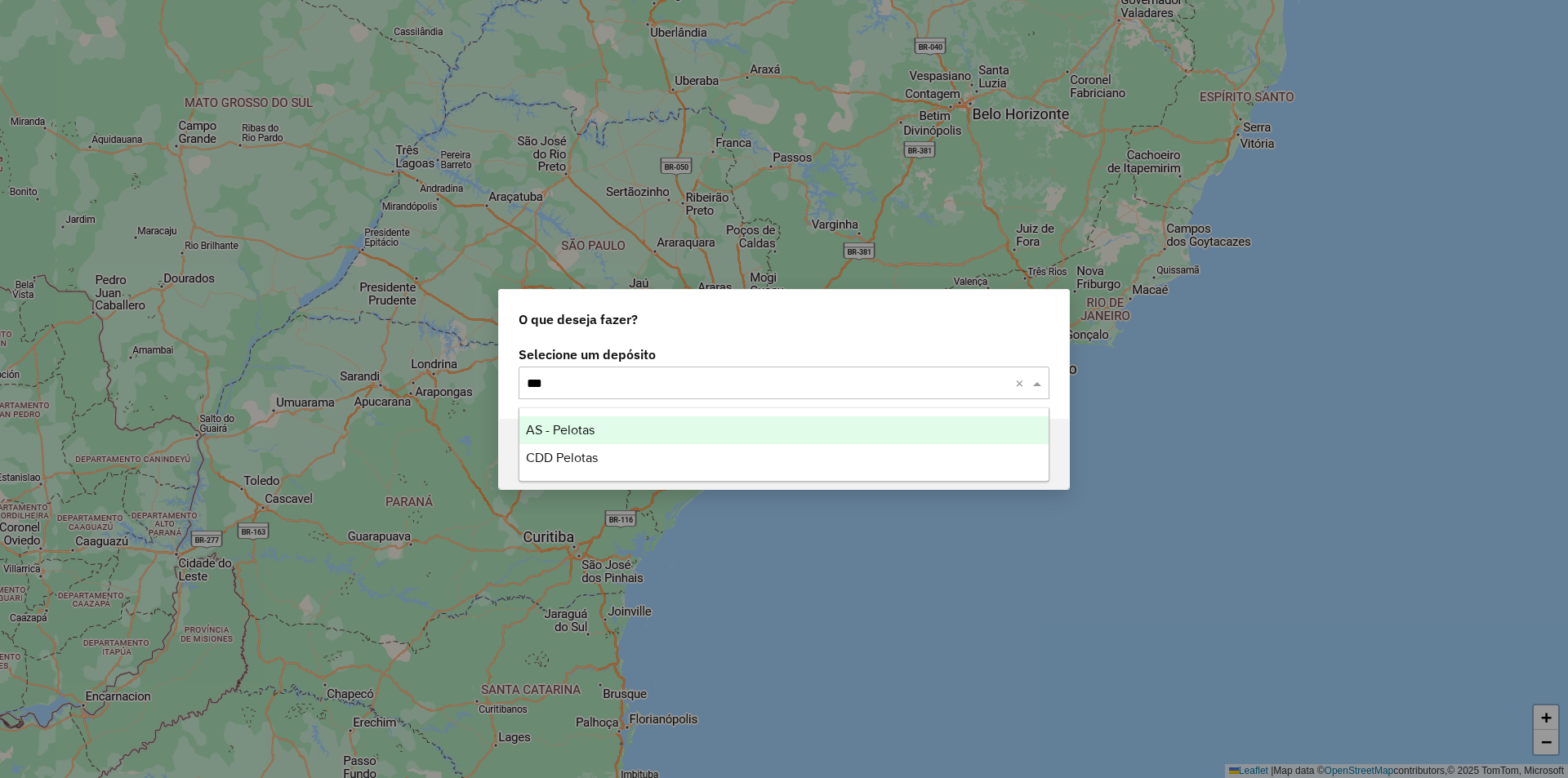
type input "****"
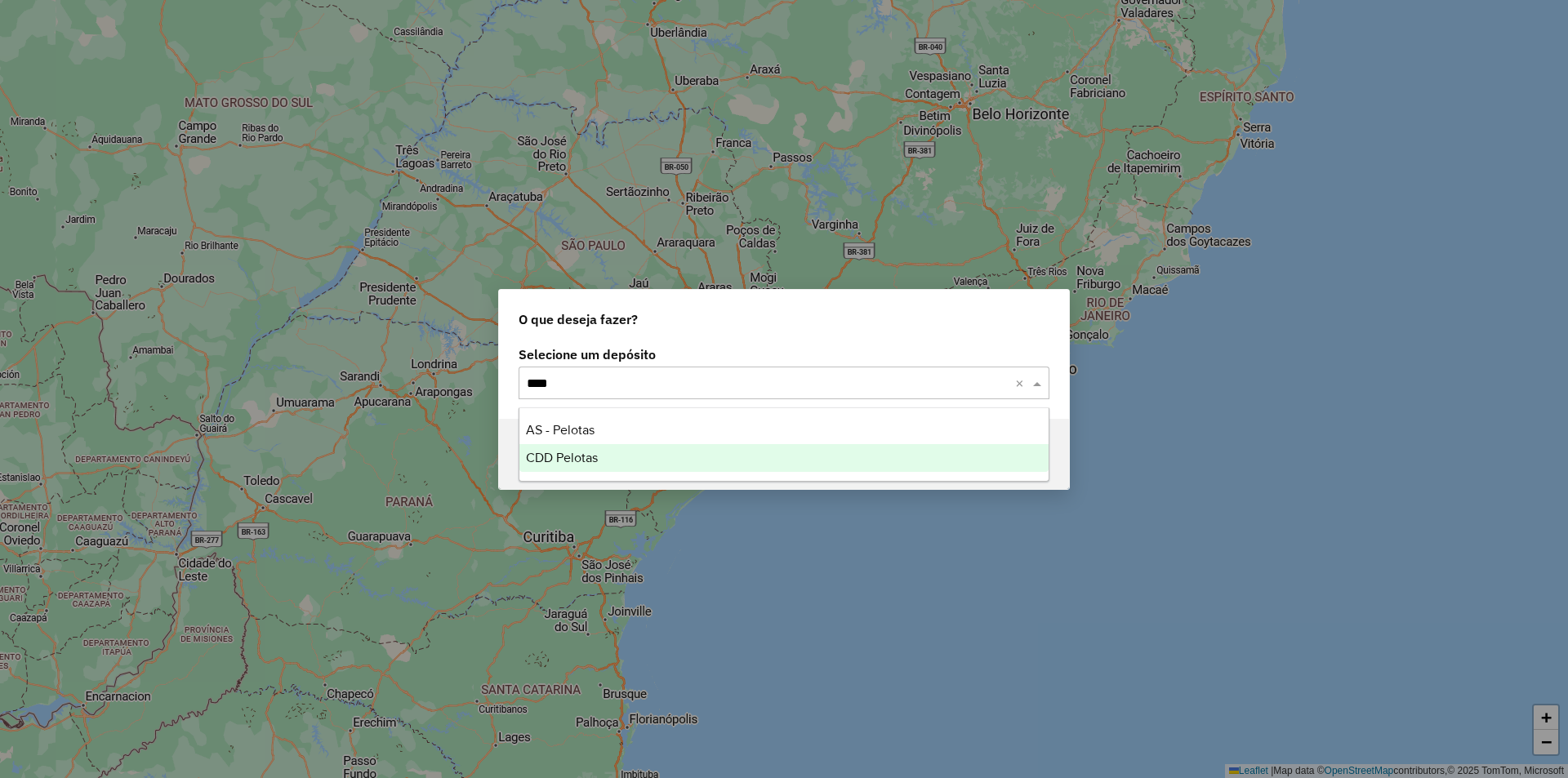
click at [587, 463] on span "CDD Pelotas" at bounding box center [561, 458] width 72 height 14
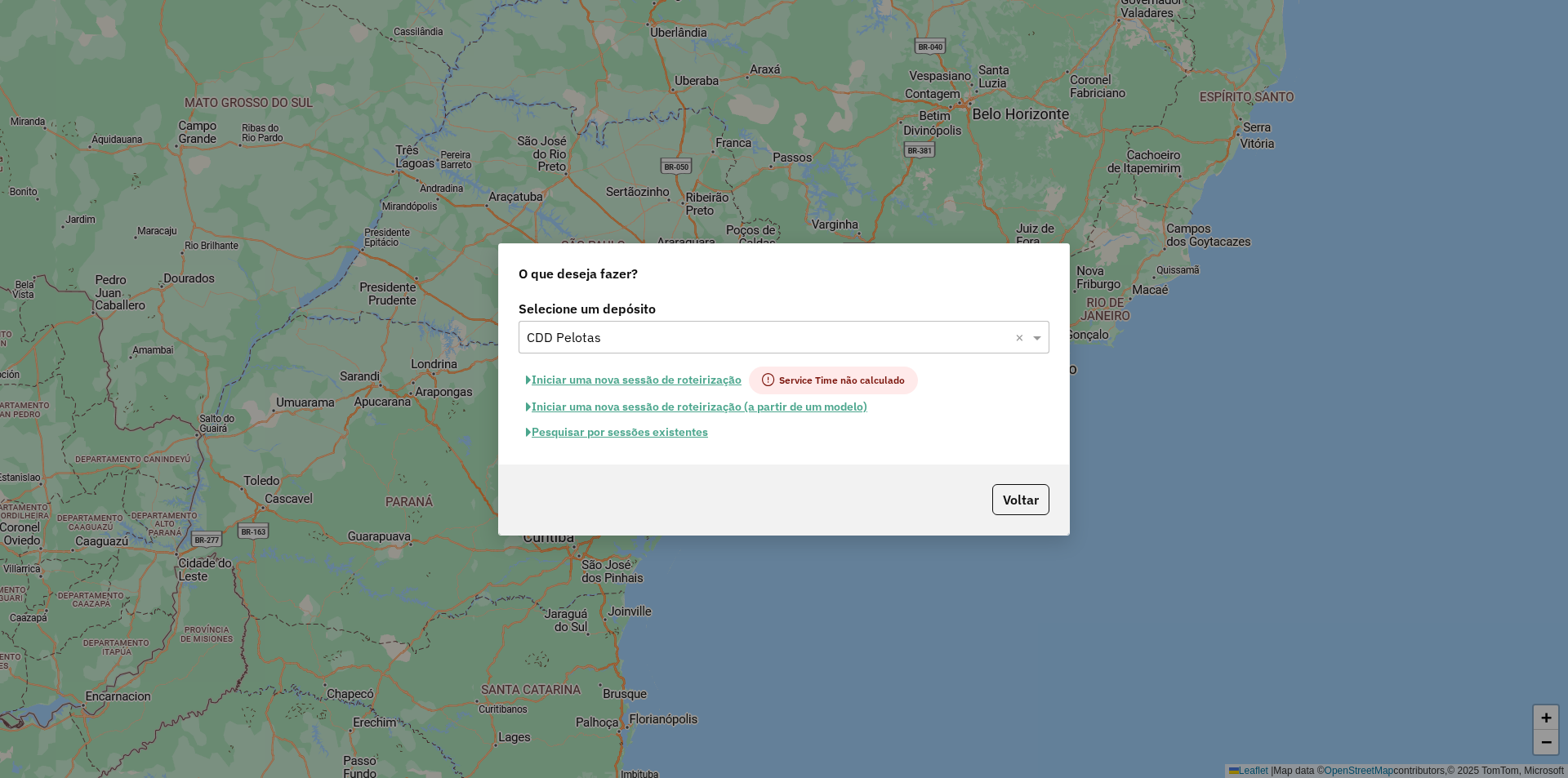
click at [589, 431] on button "Pesquisar por sessões existentes" at bounding box center [617, 433] width 197 height 26
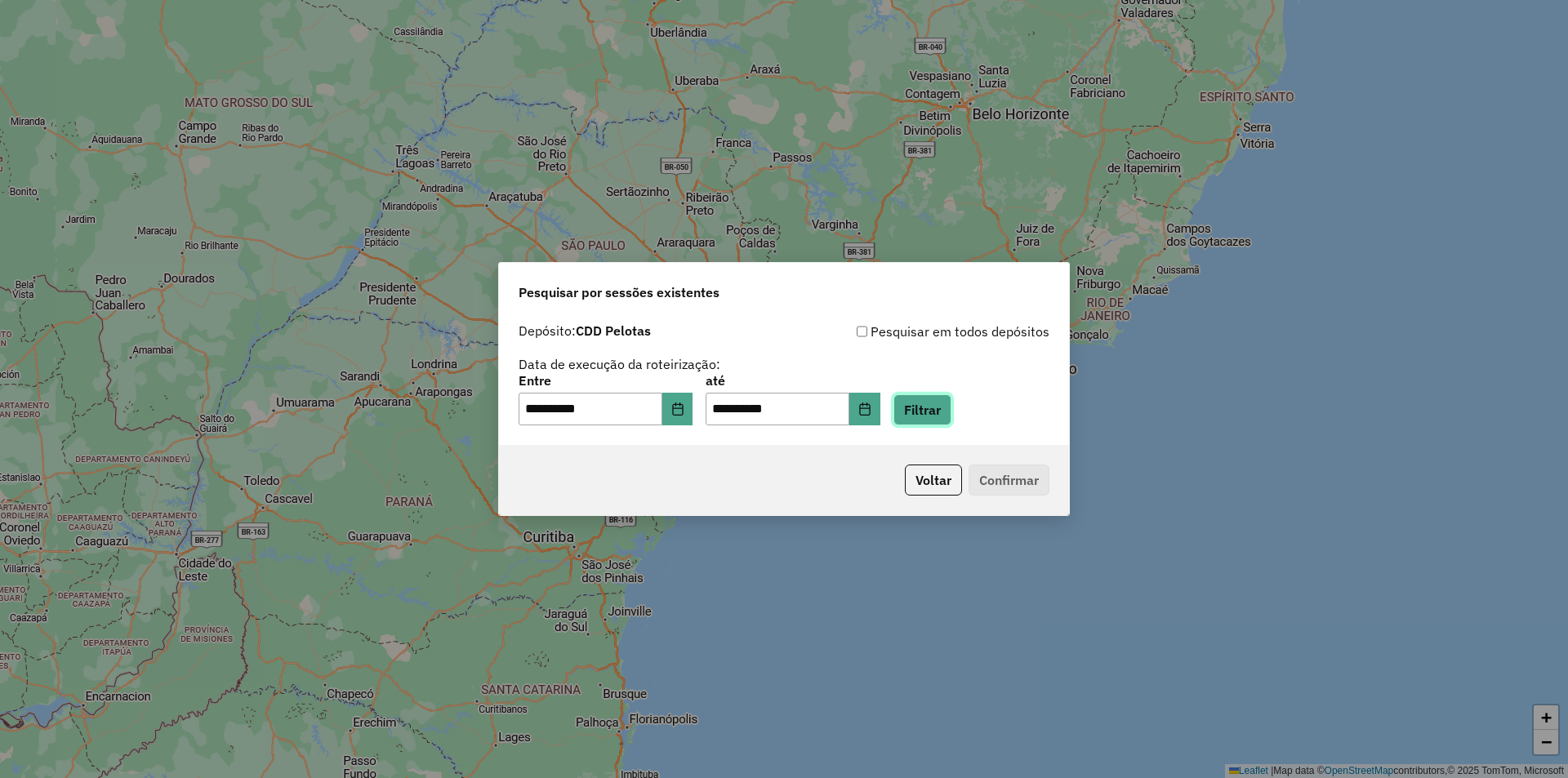
click at [941, 411] on button "Filtrar" at bounding box center [922, 409] width 58 height 31
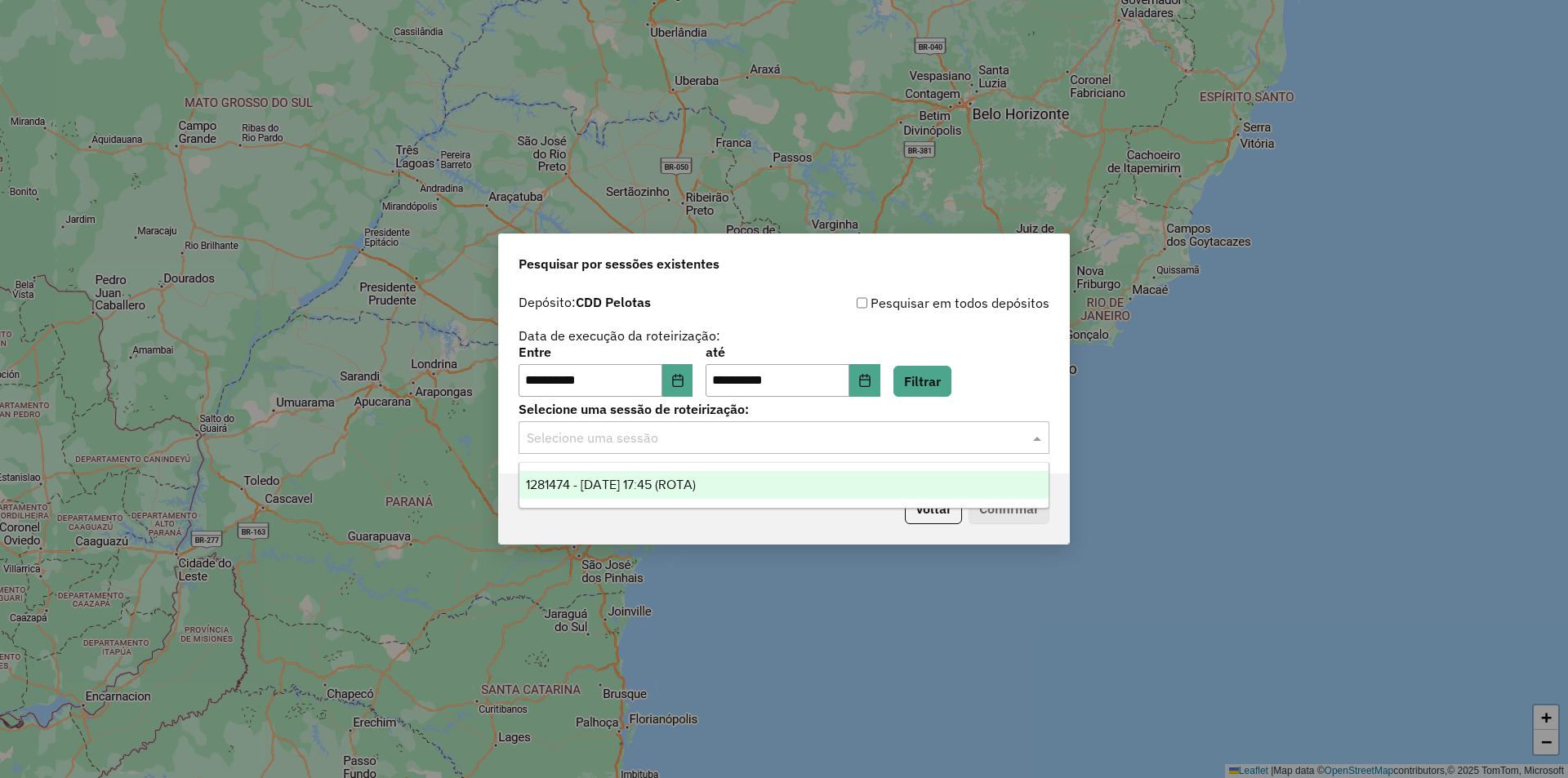
click at [1037, 438] on span at bounding box center [1038, 438] width 21 height 20
click at [696, 490] on span "1281474 - [DATE] 17:45 (ROTA)" at bounding box center [610, 484] width 170 height 14
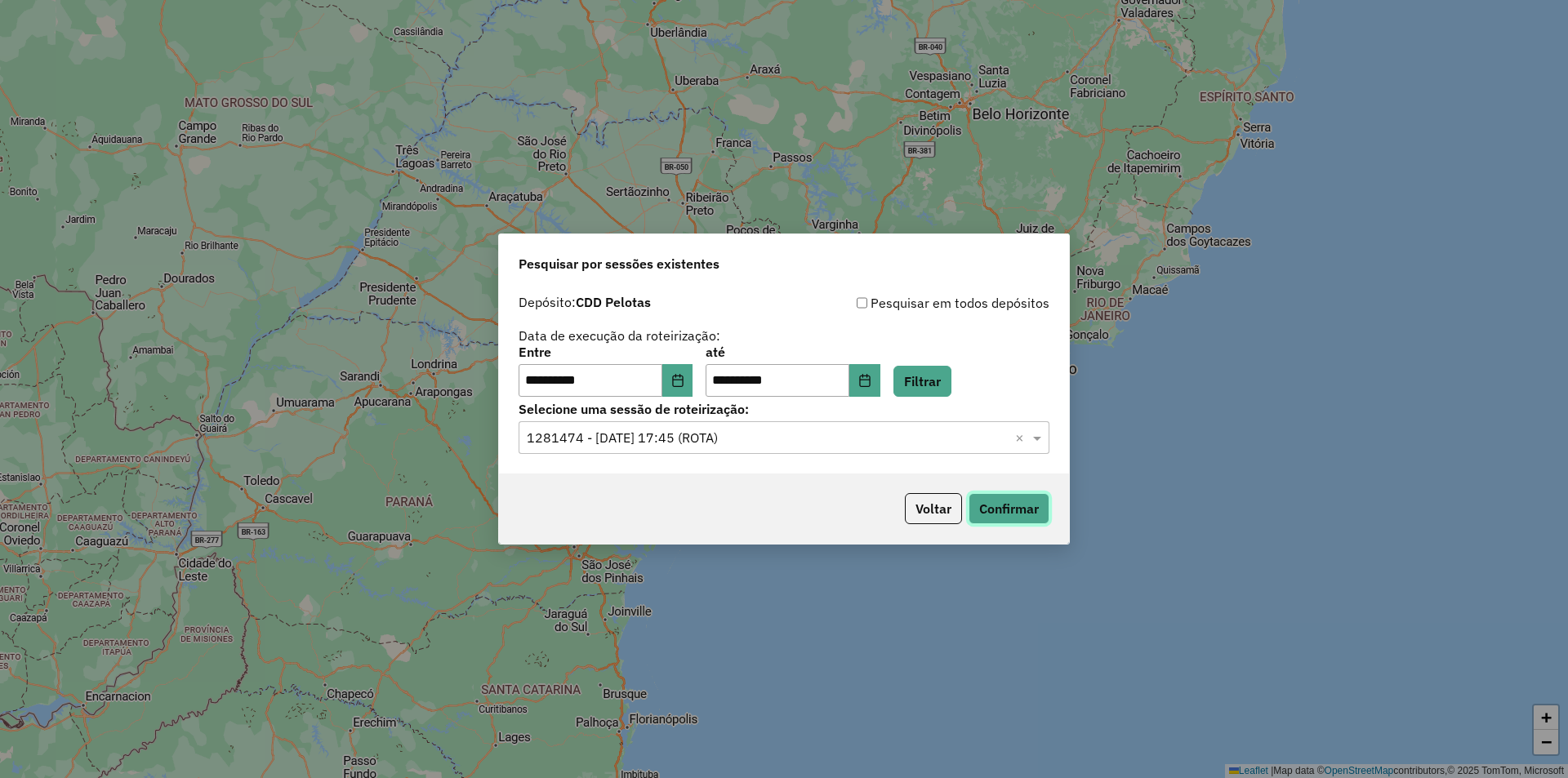
click at [1016, 514] on button "Confirmar" at bounding box center [1009, 508] width 81 height 31
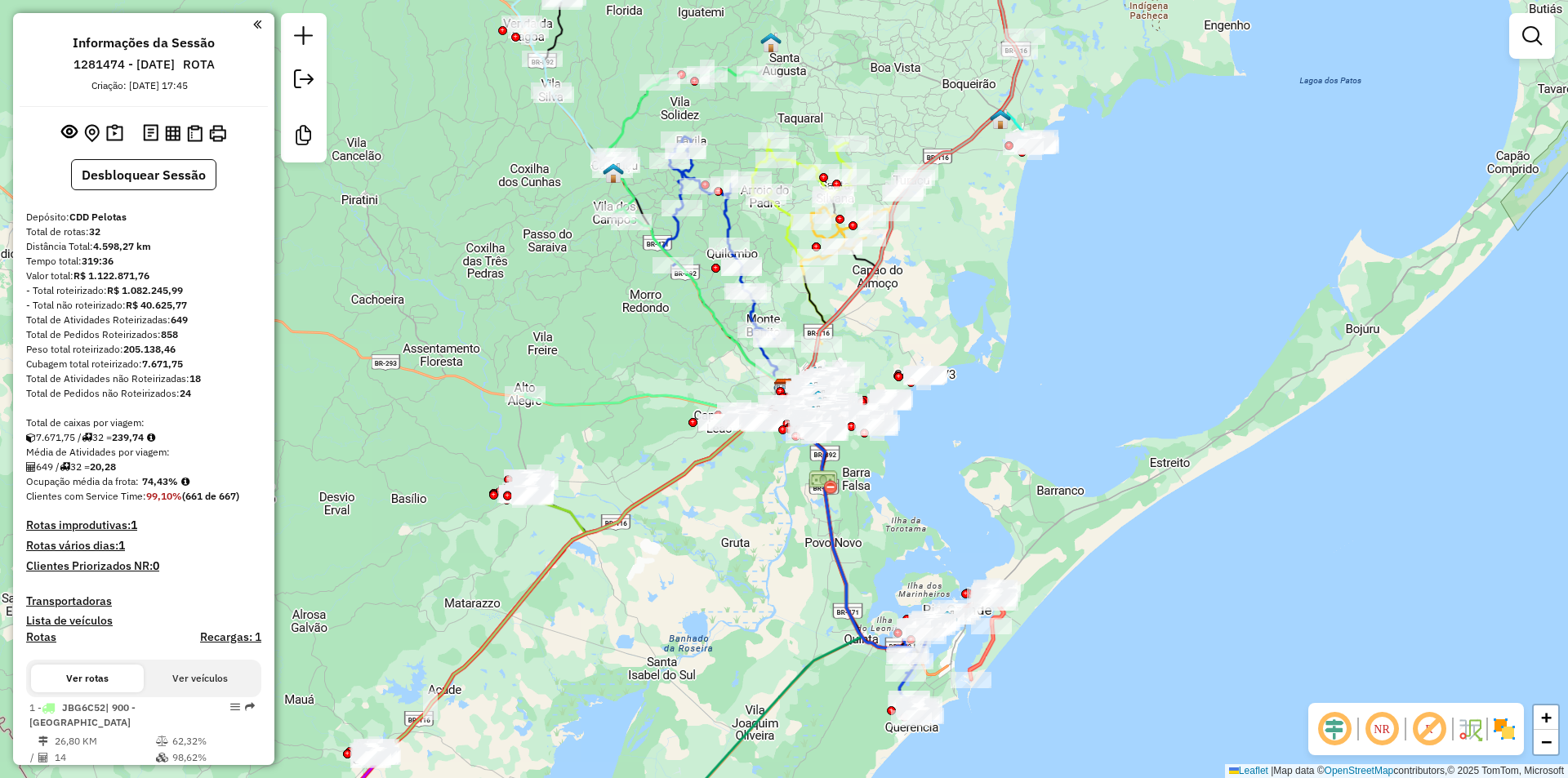
click at [1329, 724] on em at bounding box center [1334, 730] width 39 height 39
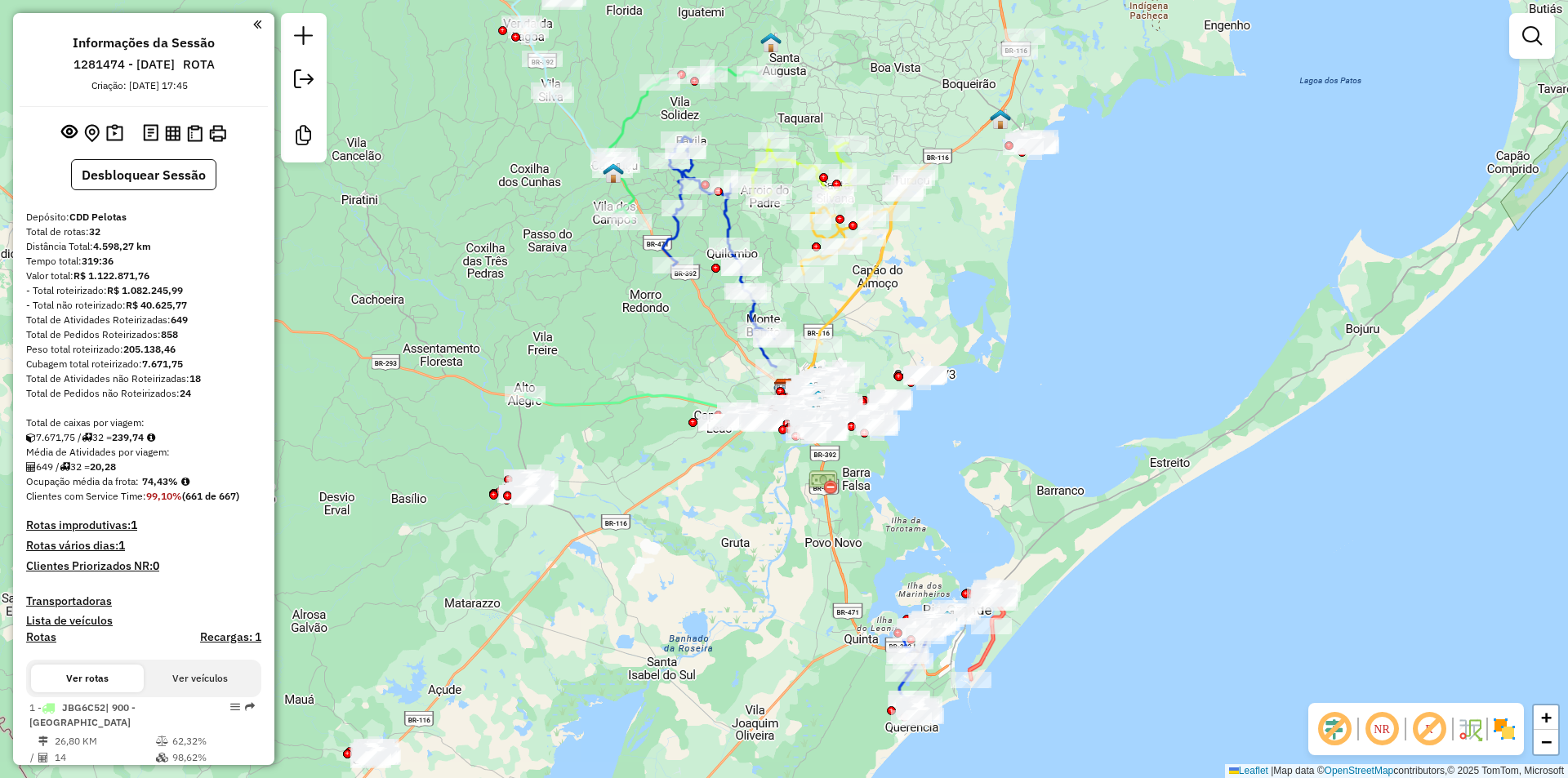
drag, startPoint x: 1424, startPoint y: 727, endPoint x: 976, endPoint y: 373, distance: 571.0
click at [1423, 725] on em at bounding box center [1429, 730] width 39 height 39
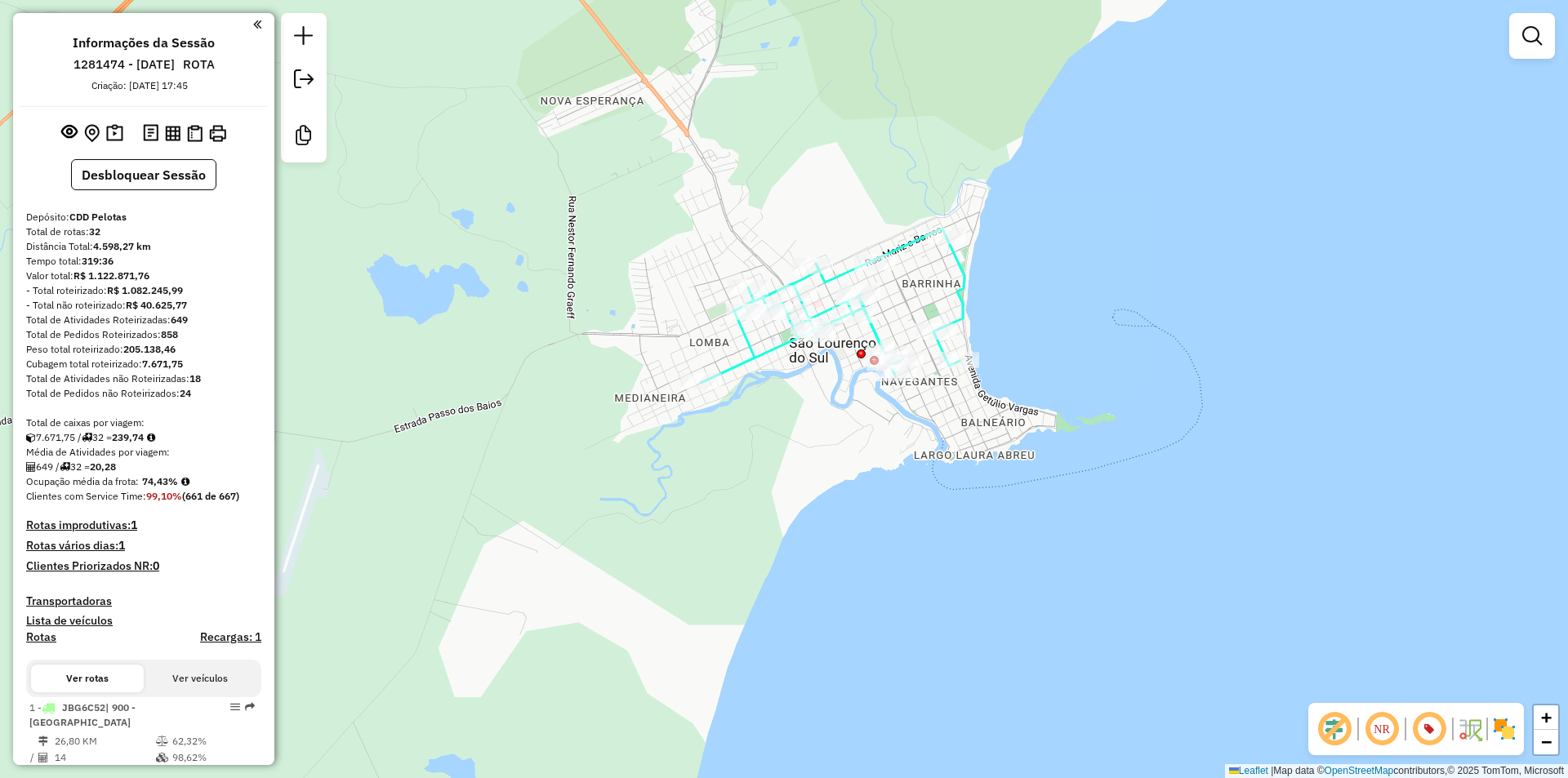
drag, startPoint x: 989, startPoint y: 251, endPoint x: 919, endPoint y: 297, distance: 83.8
click at [920, 293] on div "Janela de atendimento Grade de atendimento Capacidade Transportadoras Veículos …" at bounding box center [784, 389] width 1568 height 778
click at [901, 245] on icon at bounding box center [830, 307] width 263 height 155
select select "**********"
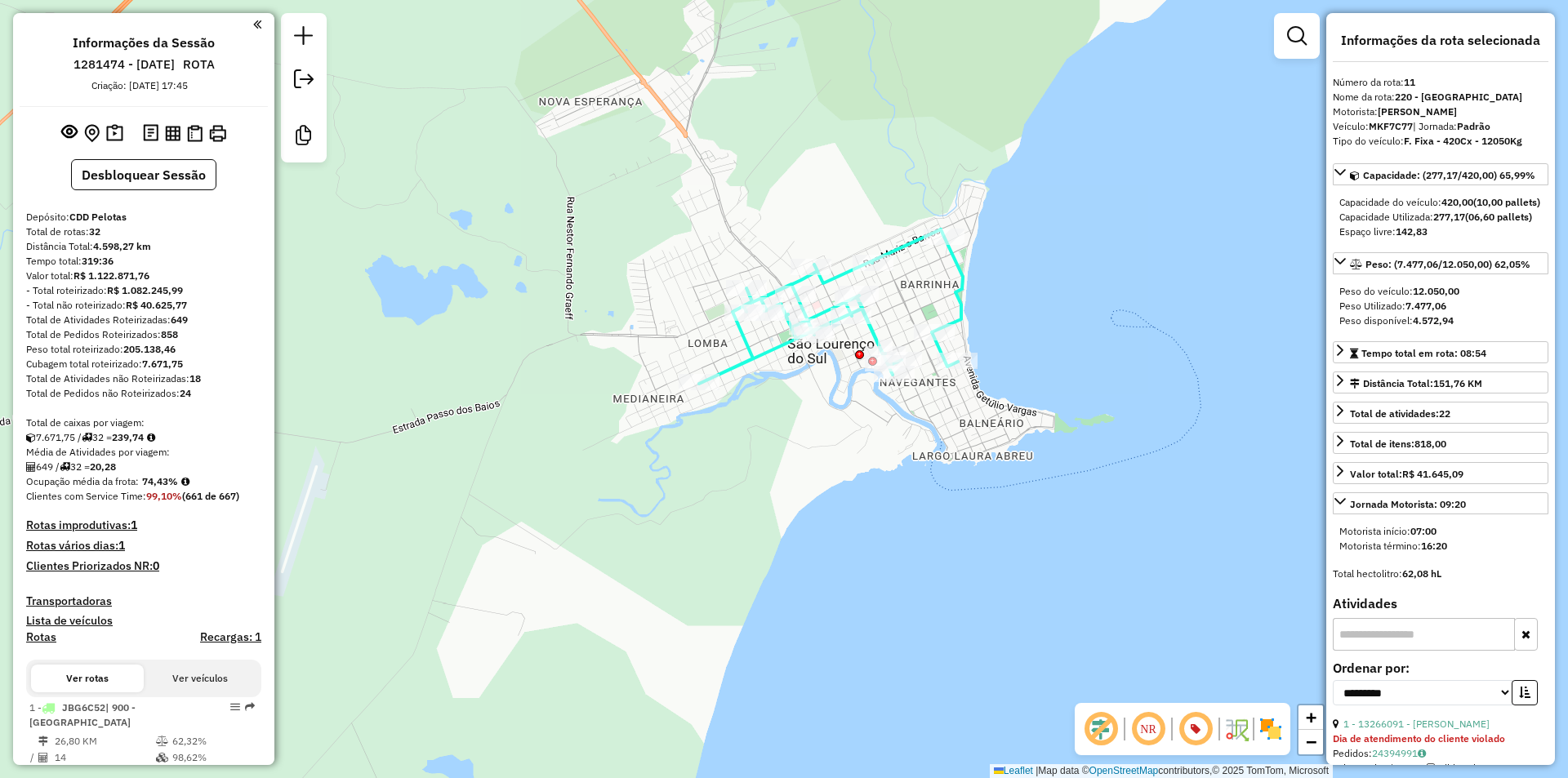
click at [901, 245] on icon at bounding box center [830, 307] width 263 height 155
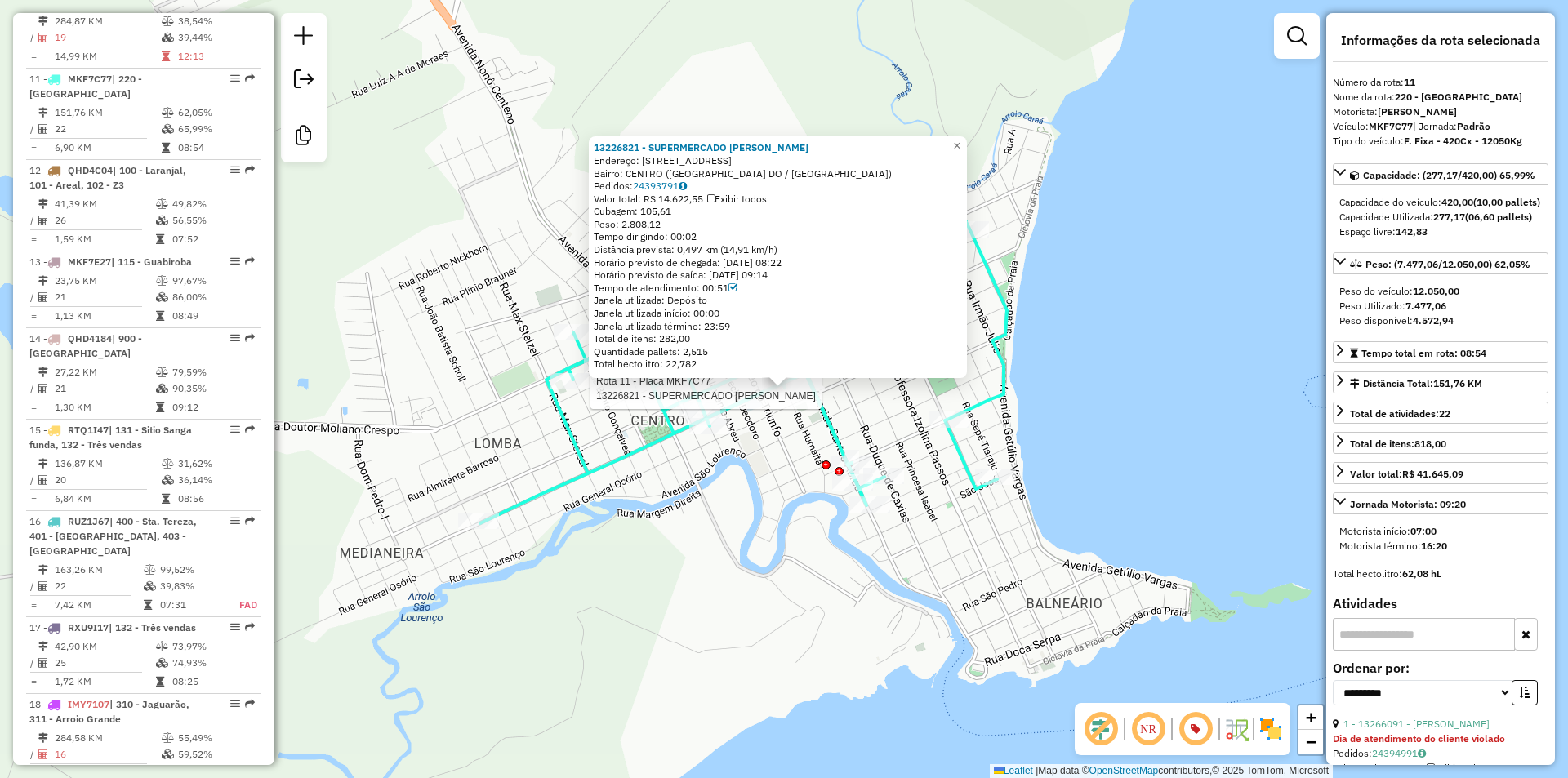
scroll to position [1588, 0]
click at [912, 431] on div "13226821 - SUPERMERCADO JEPSEN Endereço: R JULIO DE CASTILHOS 1224 Bairro: CENT…" at bounding box center [784, 389] width 1568 height 778
